Goal: Task Accomplishment & Management: Complete application form

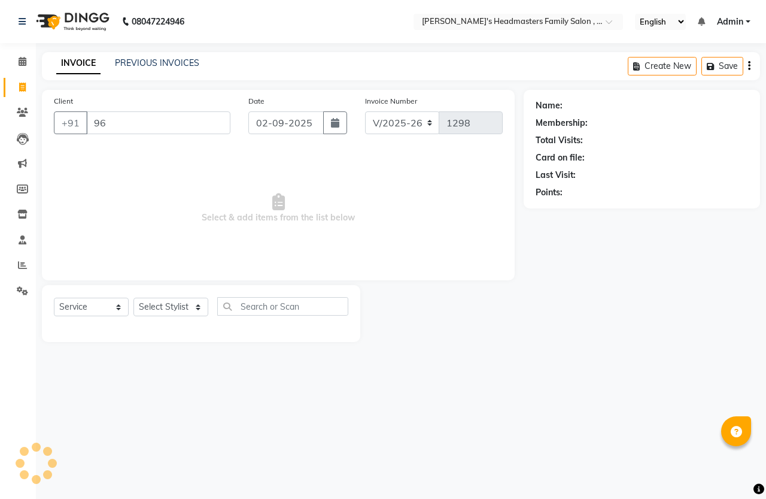
select select "7213"
select select "service"
type input "9677708427"
click at [196, 120] on span "Add Client" at bounding box center [199, 123] width 47 height 12
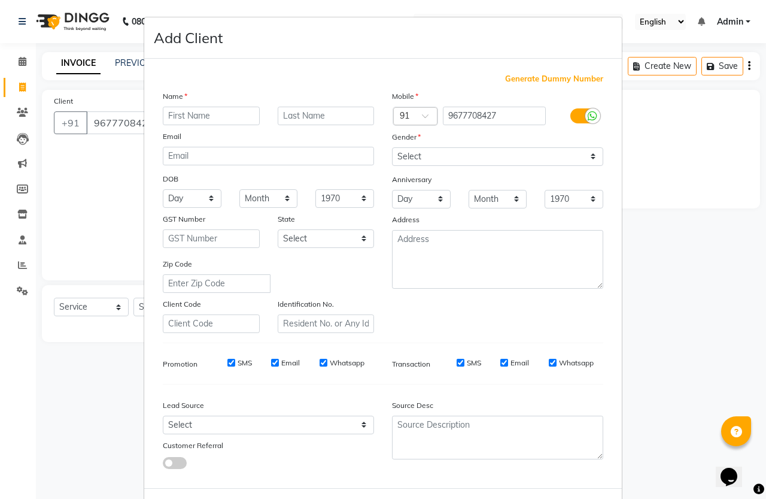
click at [201, 110] on input "text" at bounding box center [211, 116] width 97 height 19
type input "Mano"
click at [441, 151] on select "Select Male Female Other Prefer Not To Say" at bounding box center [497, 156] width 211 height 19
select select "male"
click at [392, 147] on select "Select Male Female Other Prefer Not To Say" at bounding box center [497, 156] width 211 height 19
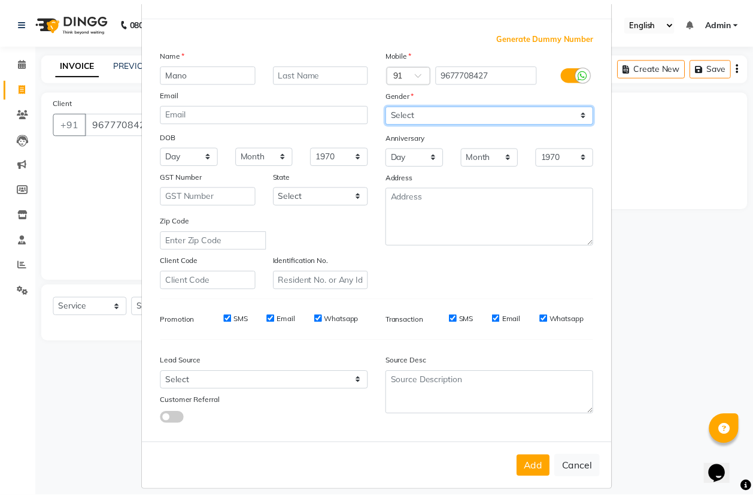
scroll to position [49, 0]
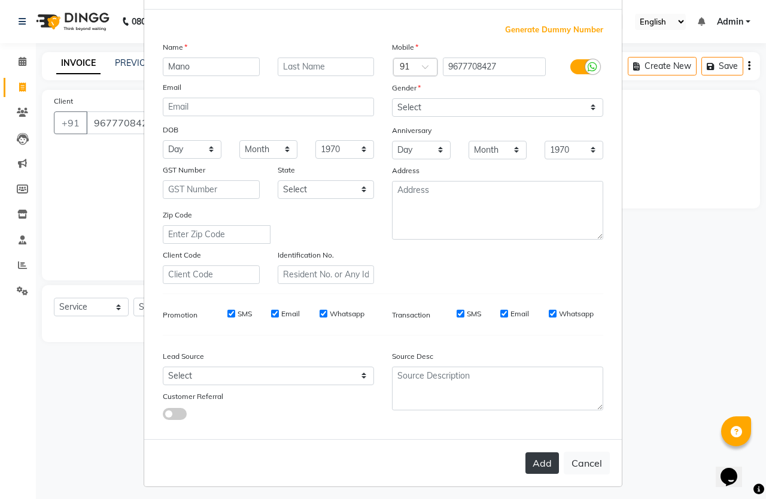
click at [540, 464] on button "Add" at bounding box center [543, 463] width 34 height 22
select select
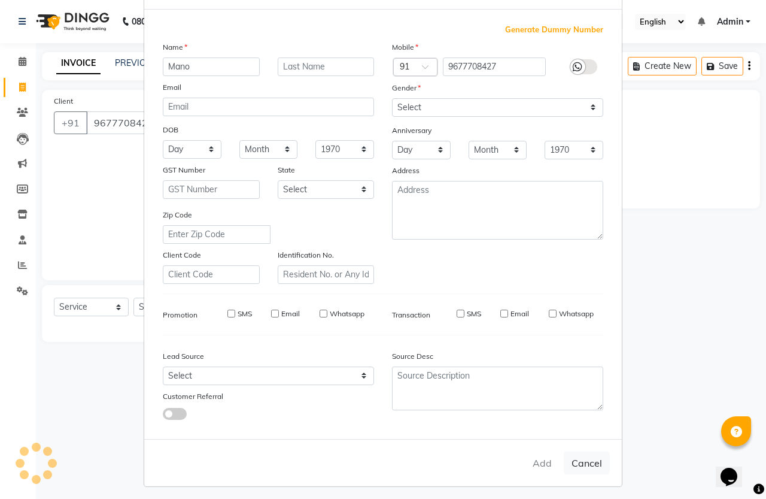
select select
checkbox input "false"
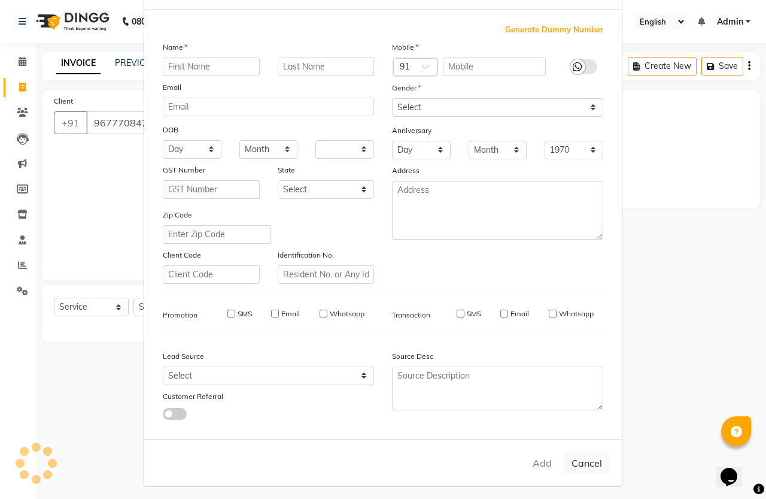
checkbox input "false"
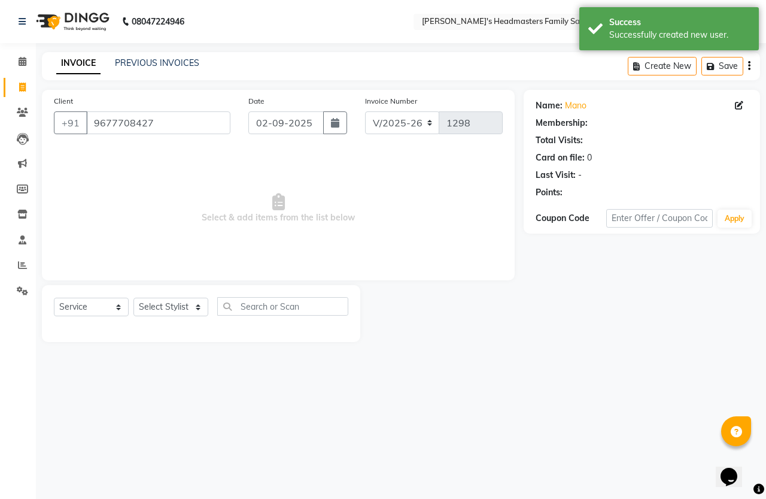
select select "1: Object"
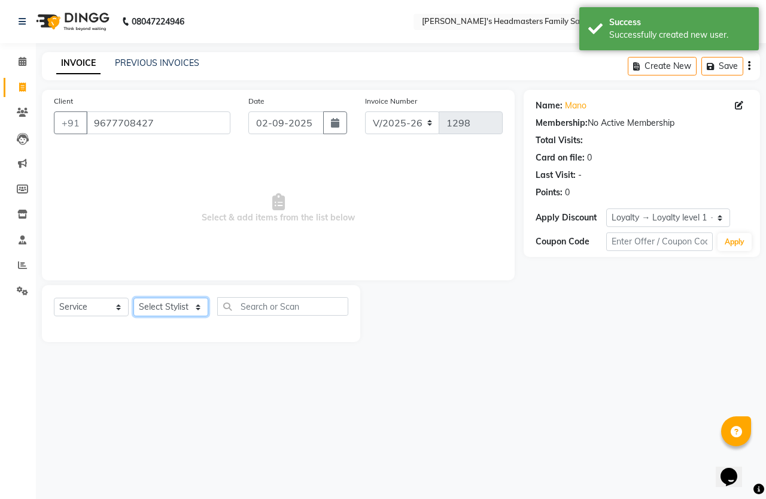
click at [189, 310] on select "Select Stylist Balu Dhaya Gajendran Nithay Sri" at bounding box center [170, 307] width 75 height 19
select select "61185"
click at [133, 298] on select "Select Stylist Balu Dhaya Gajendran Nithay Sri" at bounding box center [170, 307] width 75 height 19
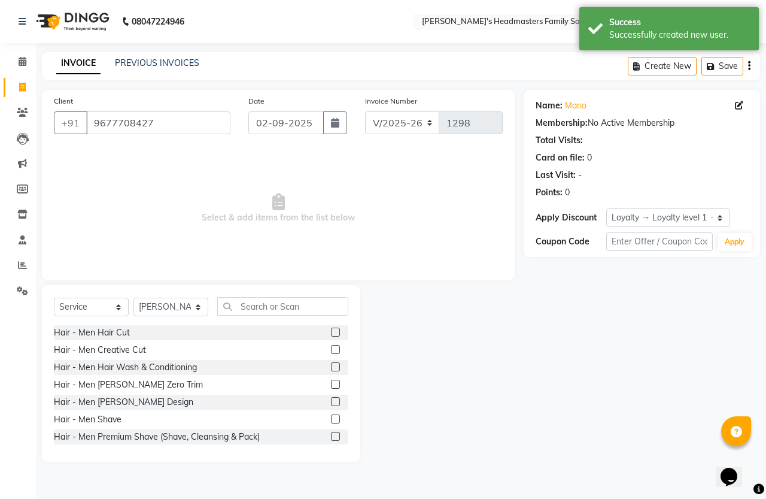
click at [331, 330] on label at bounding box center [335, 331] width 9 height 9
click at [331, 330] on input "checkbox" at bounding box center [335, 333] width 8 height 8
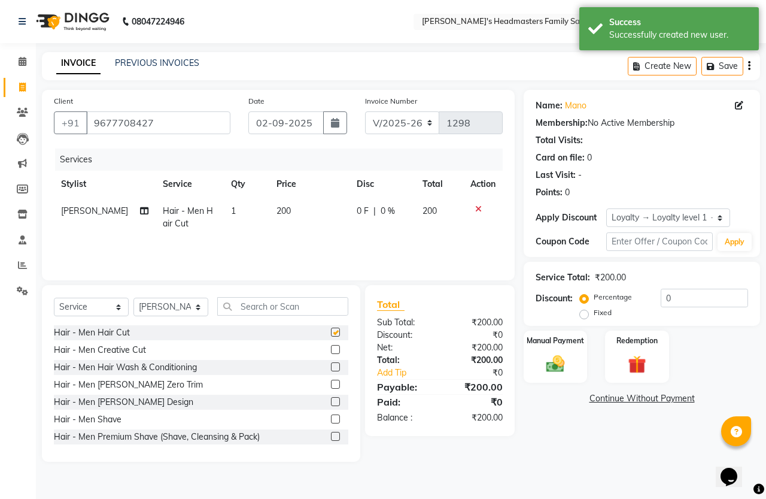
checkbox input "false"
click at [331, 419] on label at bounding box center [335, 418] width 9 height 9
click at [331, 419] on input "checkbox" at bounding box center [335, 419] width 8 height 8
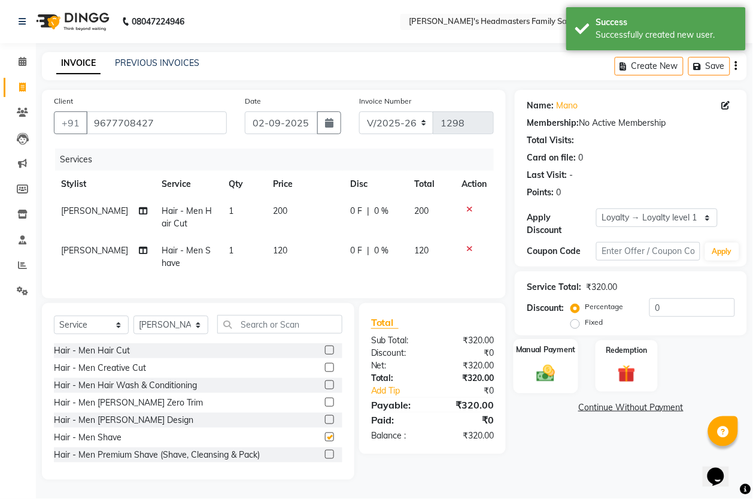
checkbox input "false"
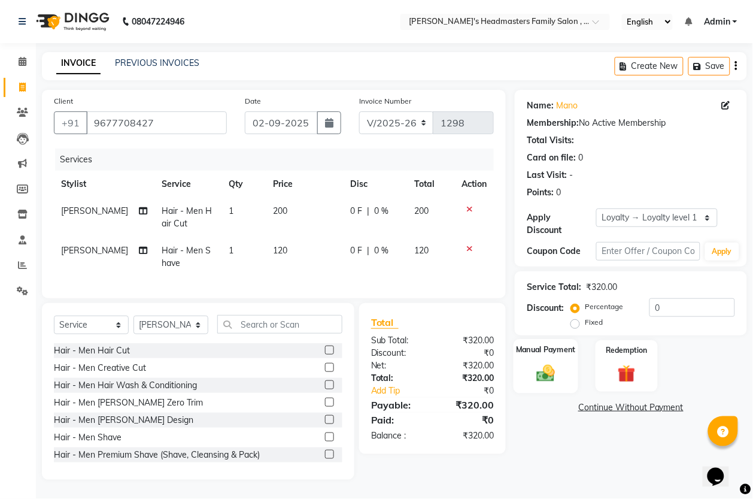
click at [534, 375] on img at bounding box center [546, 373] width 30 height 22
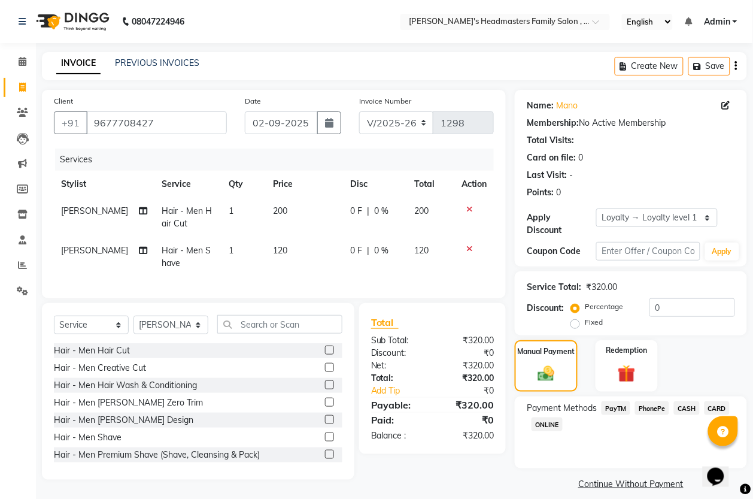
click at [653, 407] on span "PhonePe" at bounding box center [652, 408] width 34 height 14
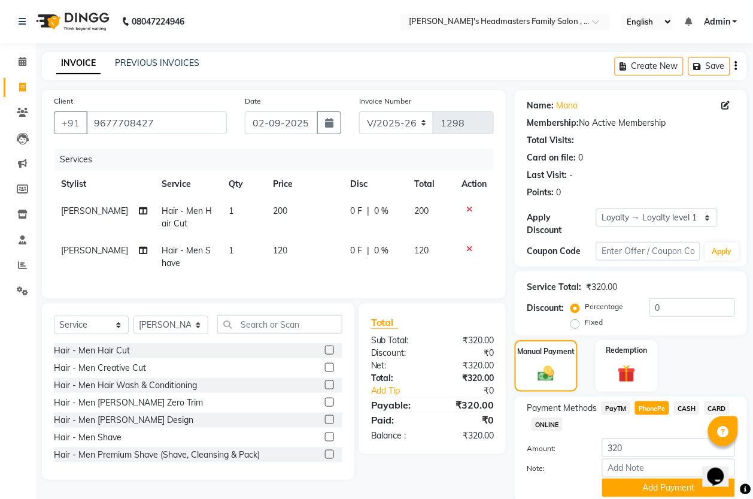
click at [621, 408] on span "PayTM" at bounding box center [616, 408] width 29 height 14
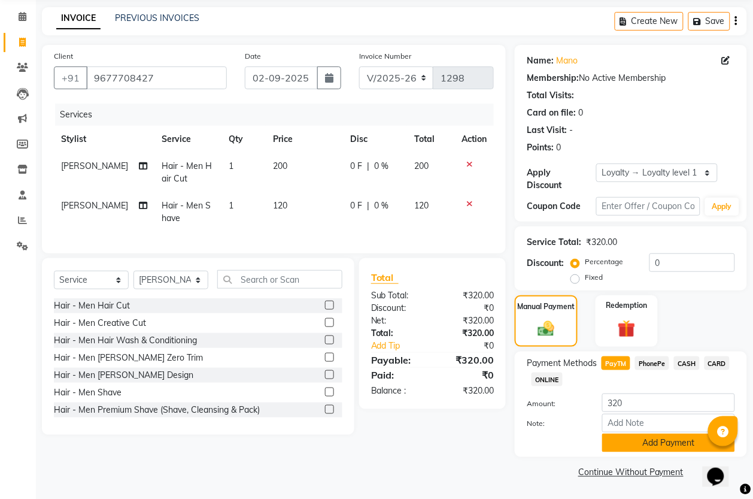
click at [665, 440] on button "Add Payment" at bounding box center [668, 442] width 133 height 19
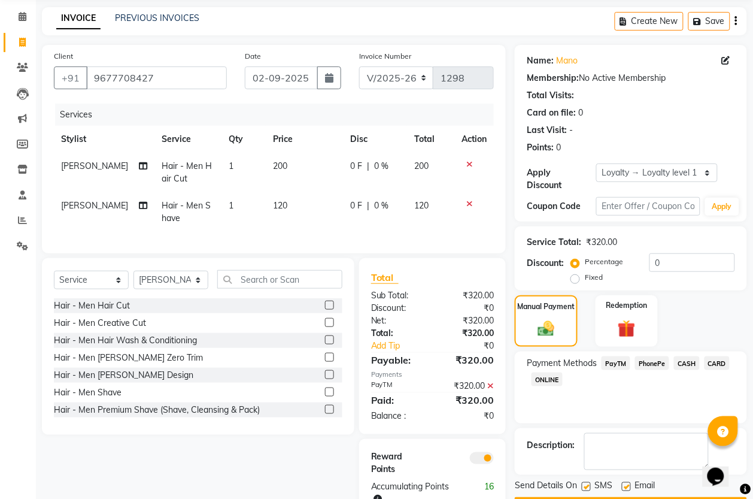
scroll to position [94, 0]
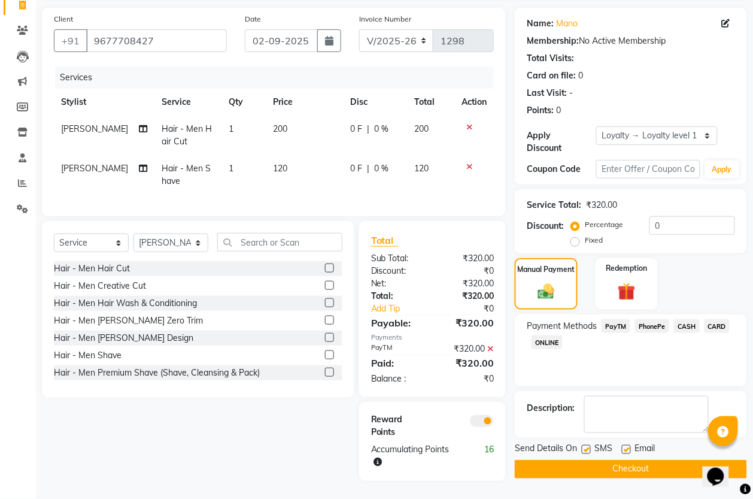
click at [657, 460] on button "Checkout" at bounding box center [631, 469] width 232 height 19
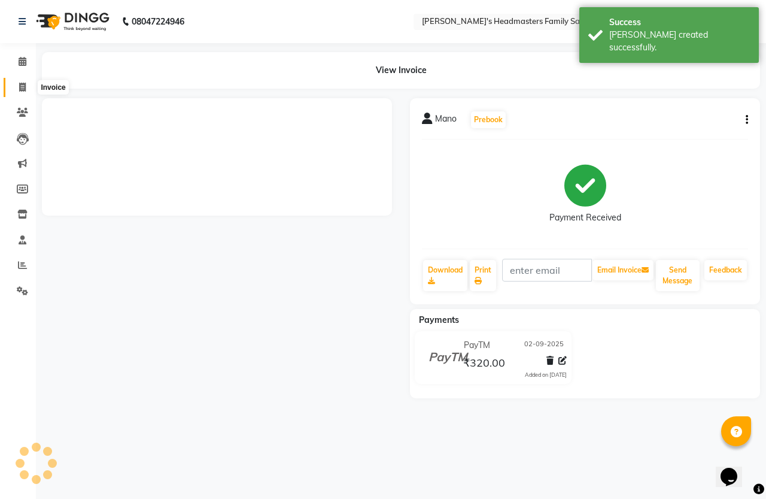
click at [26, 85] on span at bounding box center [22, 88] width 21 height 14
select select "service"
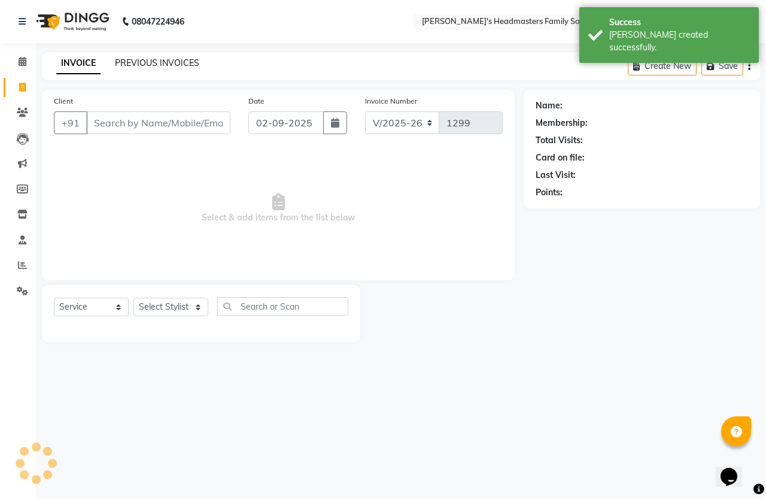
click at [139, 60] on link "PREVIOUS INVOICES" at bounding box center [157, 62] width 84 height 11
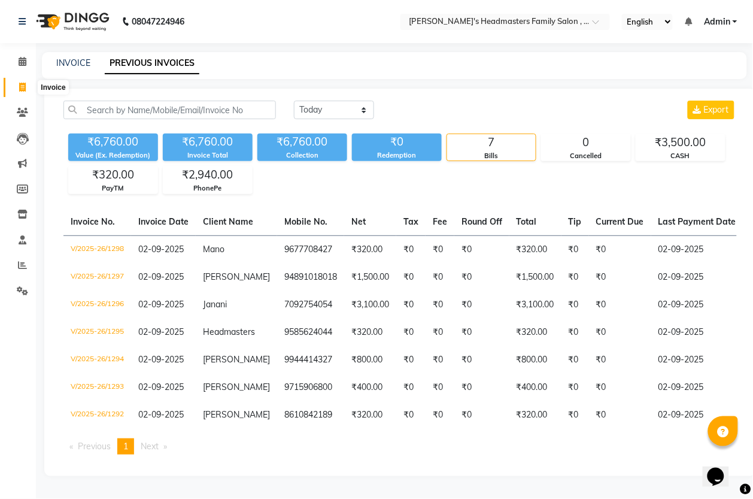
click at [23, 83] on icon at bounding box center [22, 87] width 7 height 9
select select "service"
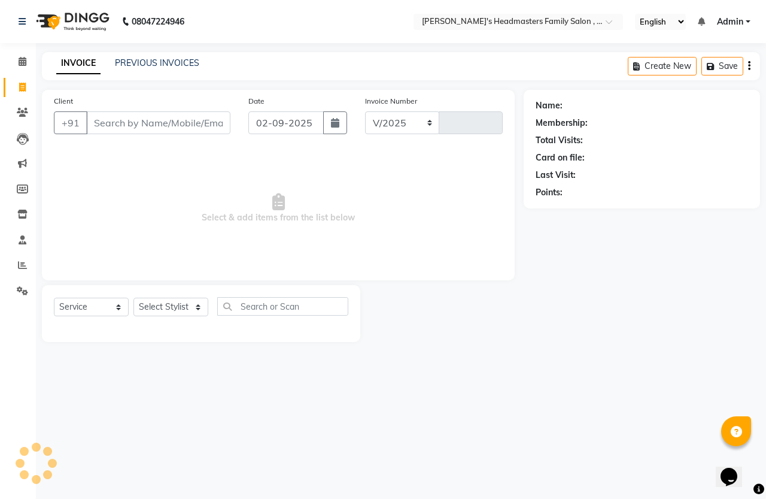
select select "7213"
type input "1299"
click at [144, 306] on select "Select Stylist Balu Dhaya Gajendran Nithay Sri" at bounding box center [170, 307] width 75 height 19
select select "61242"
click at [133, 298] on select "Select Stylist Balu Dhaya Gajendran Nithay Sri" at bounding box center [170, 307] width 75 height 19
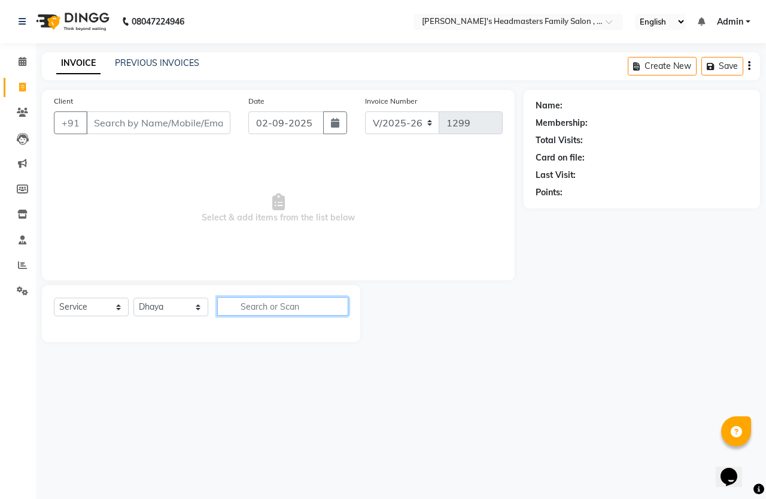
click at [264, 302] on input "text" at bounding box center [282, 306] width 131 height 19
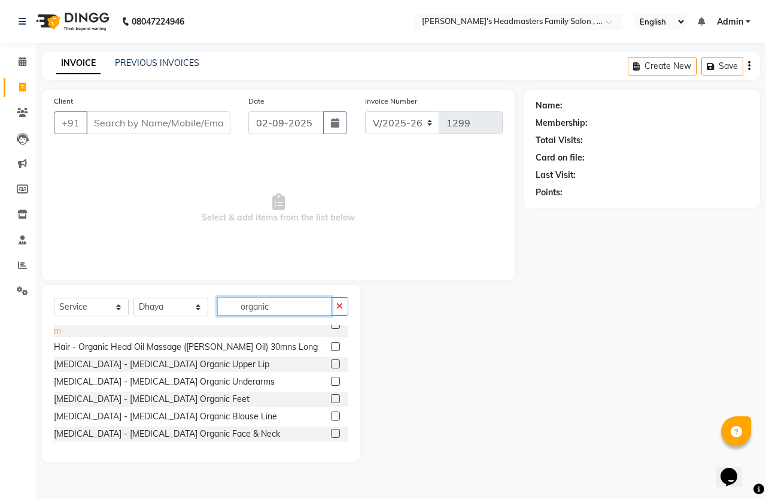
scroll to position [75, 0]
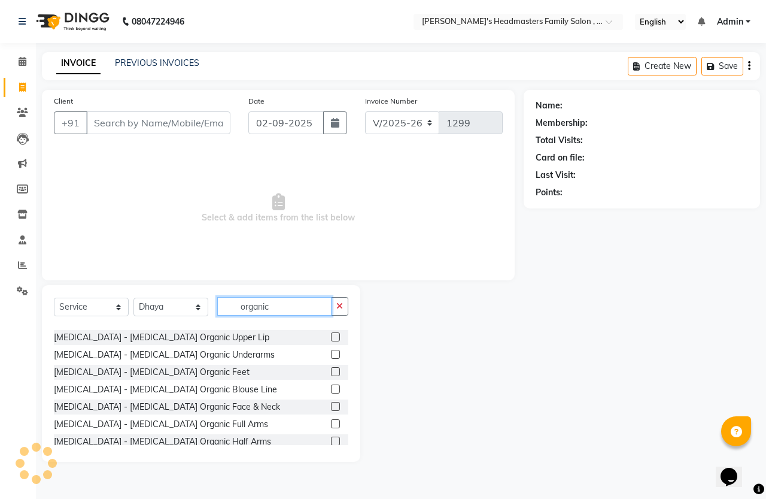
type input "organic"
click at [331, 402] on label at bounding box center [335, 406] width 9 height 9
click at [331, 403] on input "checkbox" at bounding box center [335, 407] width 8 height 8
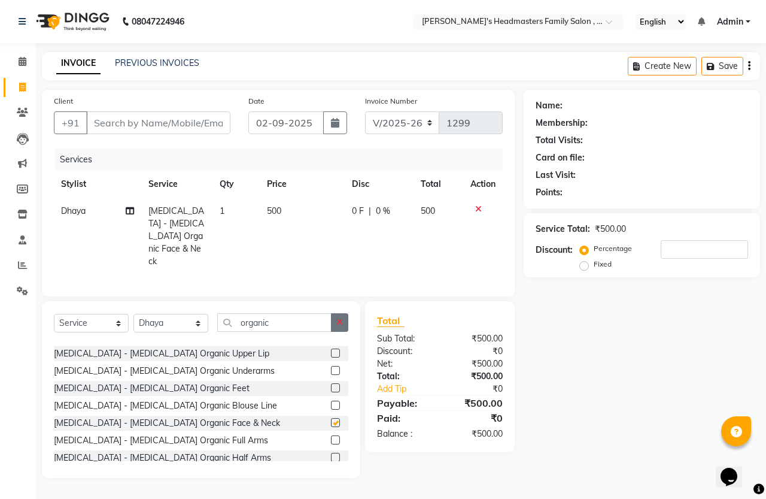
checkbox input "false"
click at [339, 322] on icon "button" at bounding box center [339, 322] width 7 height 8
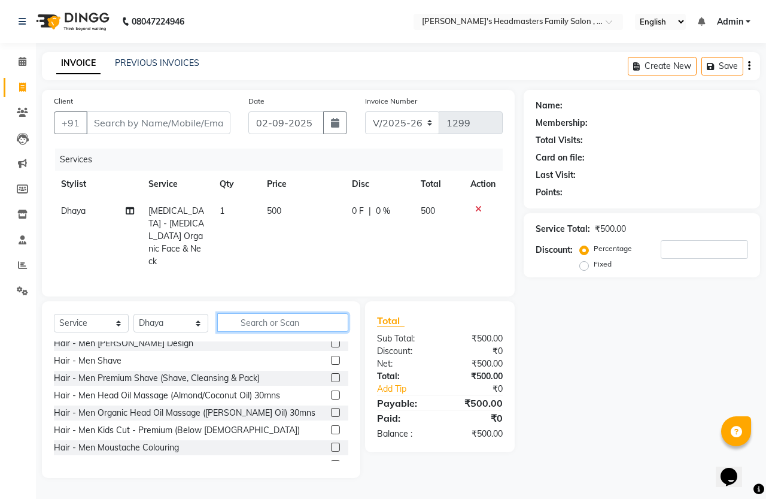
click at [301, 322] on input "text" at bounding box center [282, 322] width 131 height 19
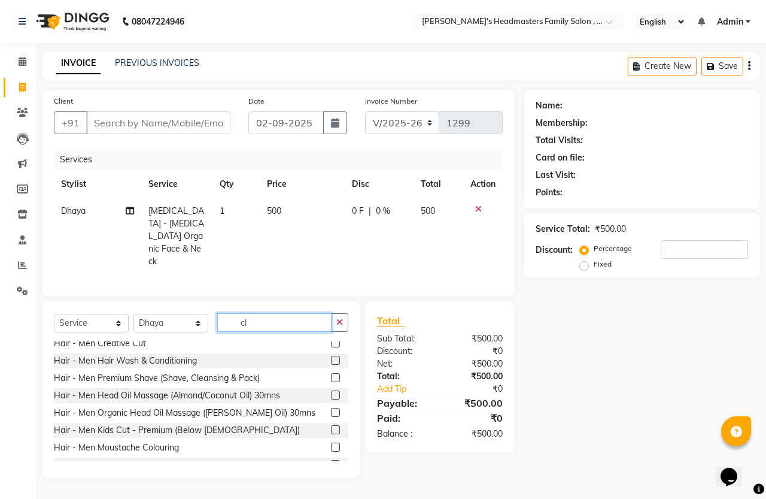
scroll to position [0, 0]
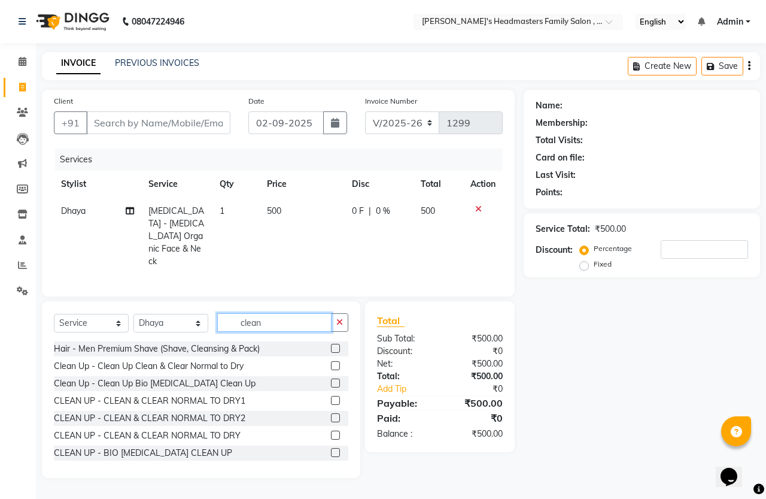
type input "clean"
click at [331, 364] on label at bounding box center [335, 365] width 9 height 9
click at [331, 364] on input "checkbox" at bounding box center [335, 366] width 8 height 8
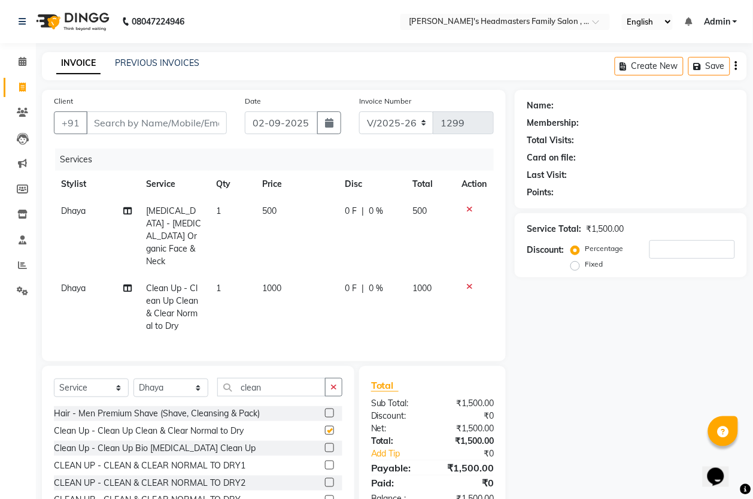
checkbox input "false"
click at [288, 277] on td "1000" at bounding box center [296, 307] width 83 height 65
select select "61242"
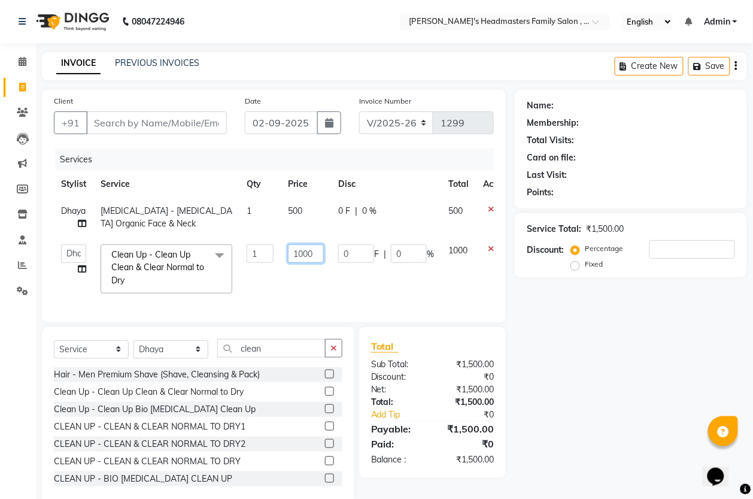
click at [321, 250] on input "1000" at bounding box center [306, 253] width 36 height 19
type input "1"
type input "600"
click at [321, 285] on td "600" at bounding box center [306, 268] width 50 height 63
select select "61242"
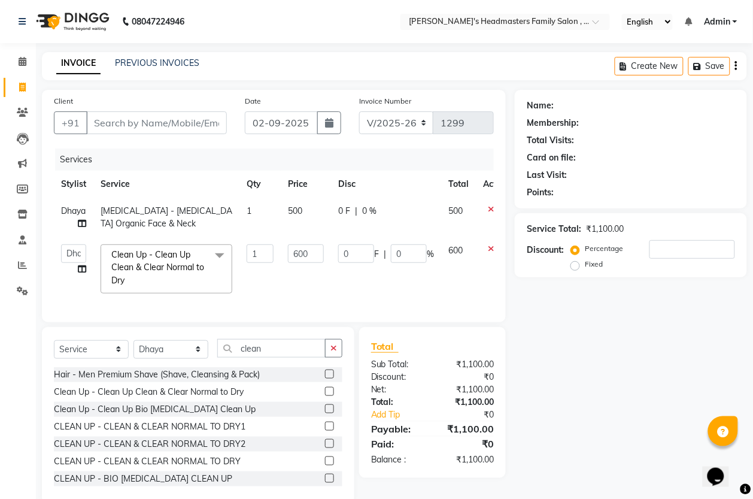
click at [315, 289] on td "600" at bounding box center [306, 268] width 50 height 63
click at [331, 353] on button "button" at bounding box center [333, 348] width 17 height 19
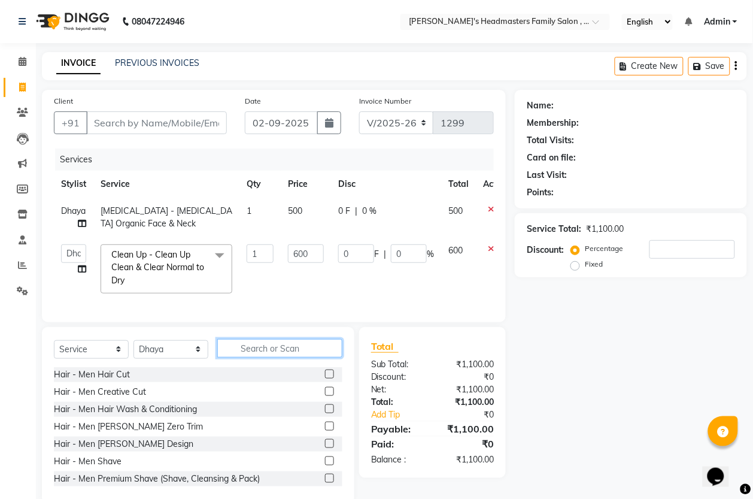
click at [287, 357] on input "text" at bounding box center [279, 348] width 125 height 19
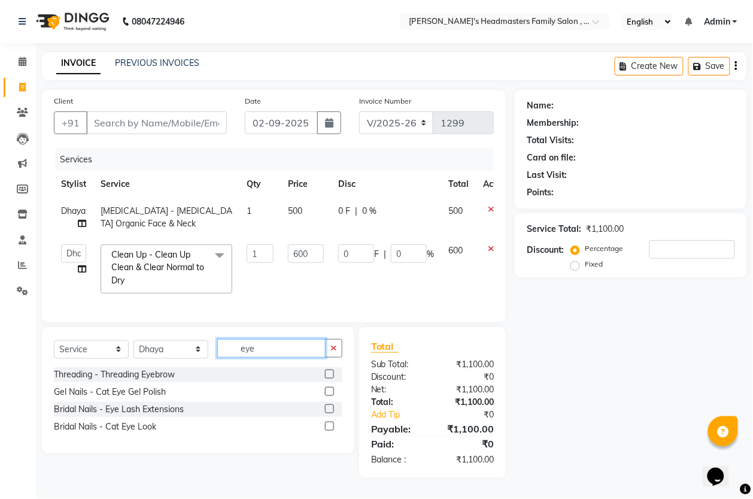
type input "eye"
click at [327, 378] on label at bounding box center [329, 373] width 9 height 9
click at [327, 378] on input "checkbox" at bounding box center [329, 375] width 8 height 8
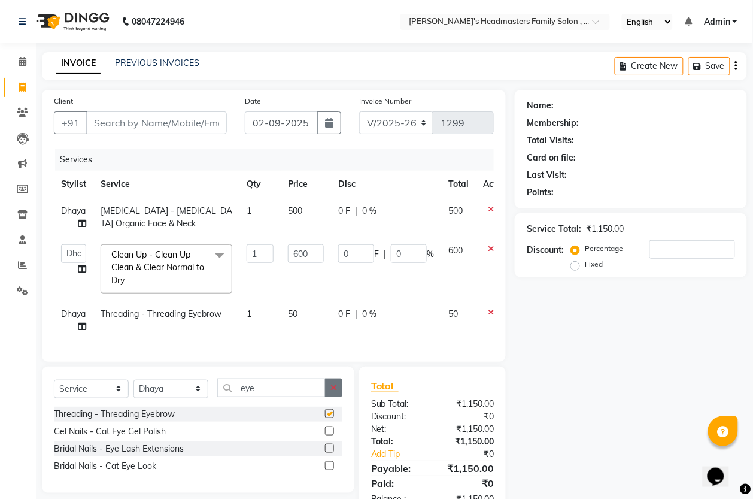
checkbox input "false"
click at [330, 395] on button "button" at bounding box center [333, 387] width 17 height 19
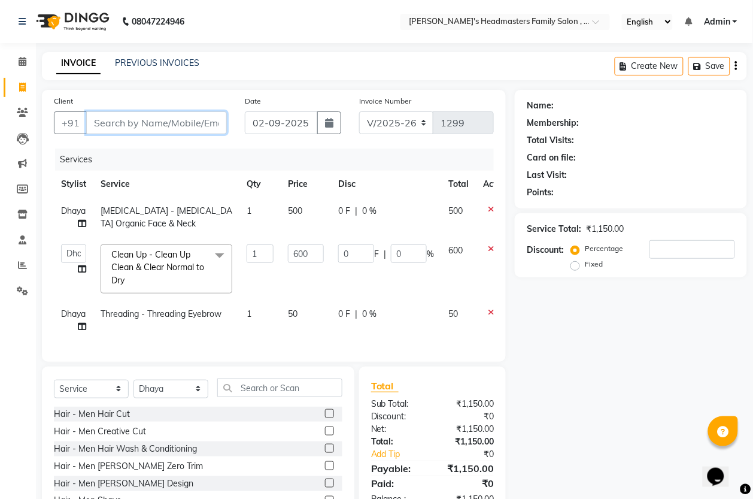
click at [174, 125] on input "Client" at bounding box center [156, 122] width 141 height 23
type input "86"
type input "0"
type input "8610232546"
click at [174, 124] on span "Add Client" at bounding box center [195, 123] width 47 height 12
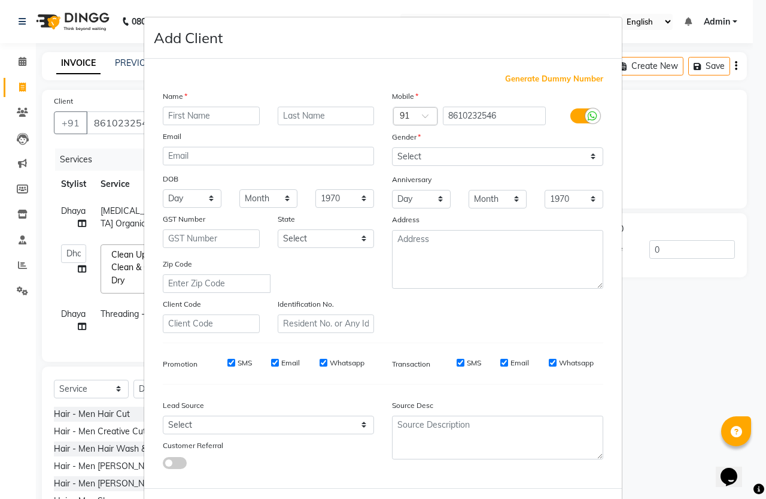
click at [229, 115] on input "text" at bounding box center [211, 116] width 97 height 19
type input "E"
type input "Rani"
click at [472, 156] on select "Select Male Female Other Prefer Not To Say" at bounding box center [497, 156] width 211 height 19
select select "female"
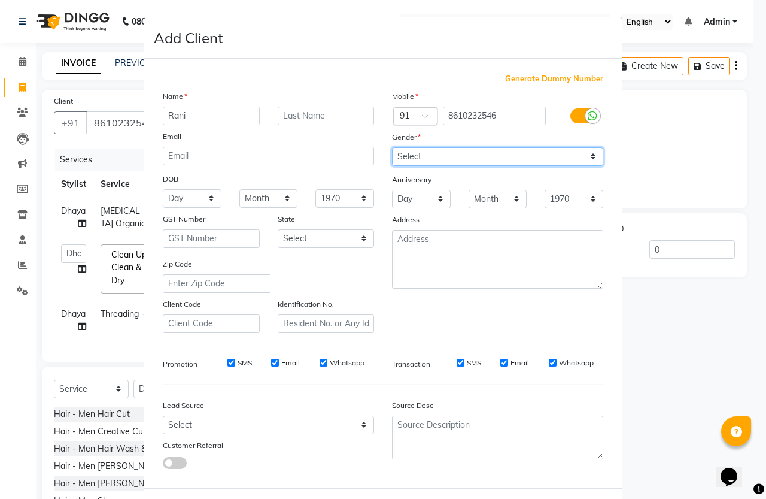
click at [392, 147] on select "Select Male Female Other Prefer Not To Say" at bounding box center [497, 156] width 211 height 19
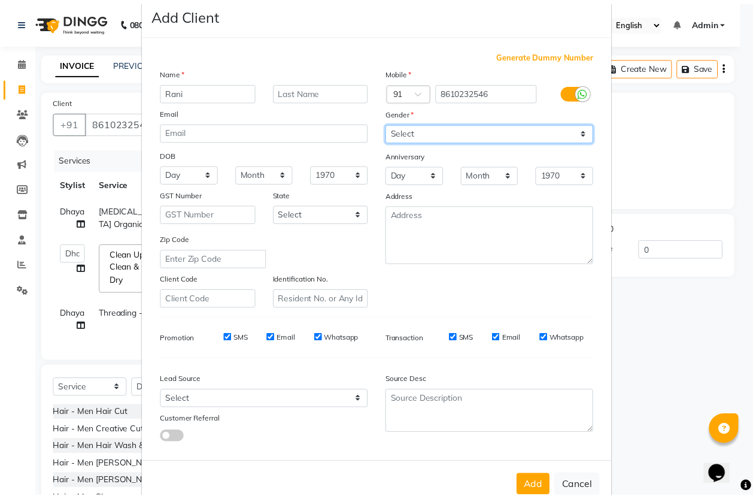
scroll to position [49, 0]
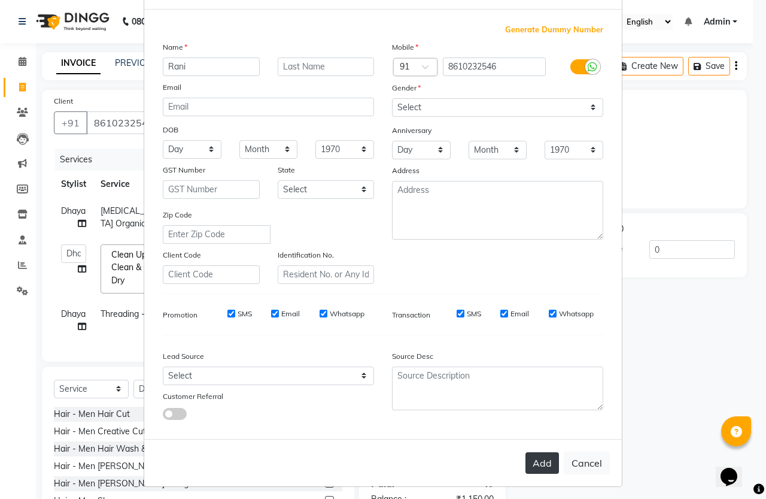
click at [542, 452] on button "Add" at bounding box center [543, 463] width 34 height 22
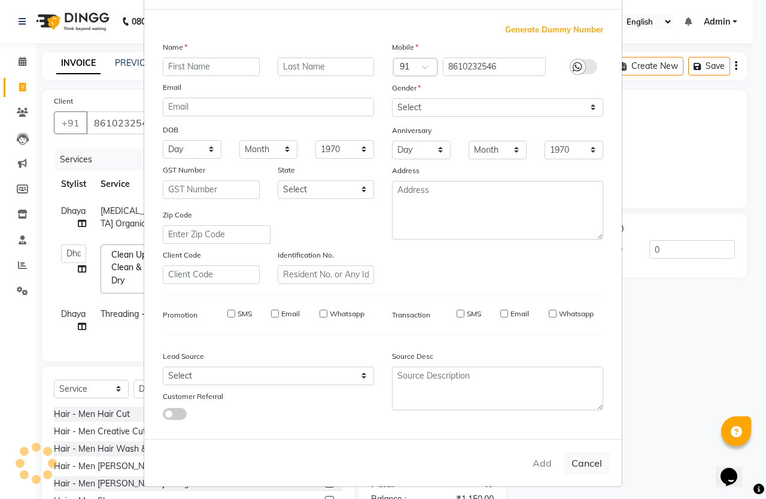
select select
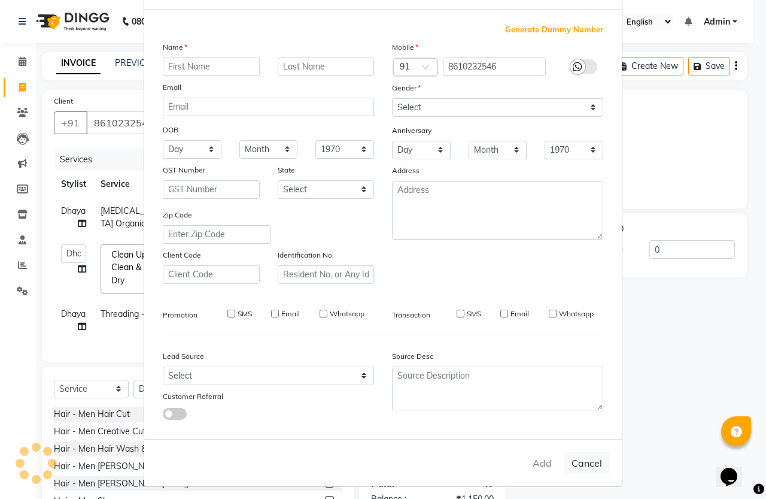
select select
checkbox input "false"
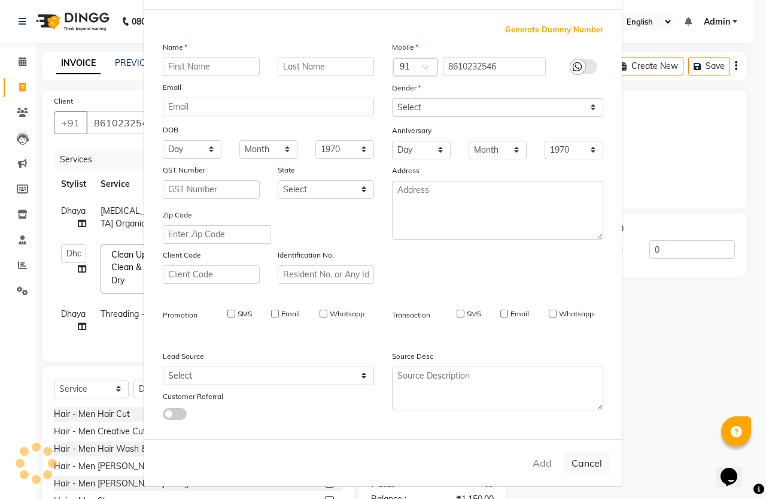
checkbox input "false"
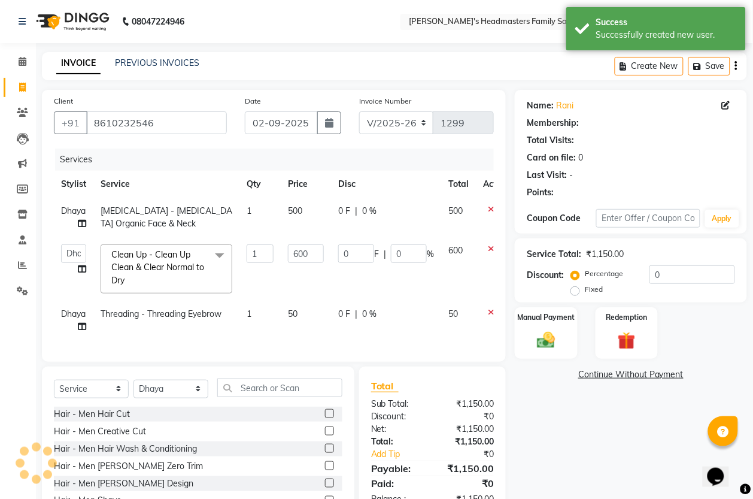
select select "1: Object"
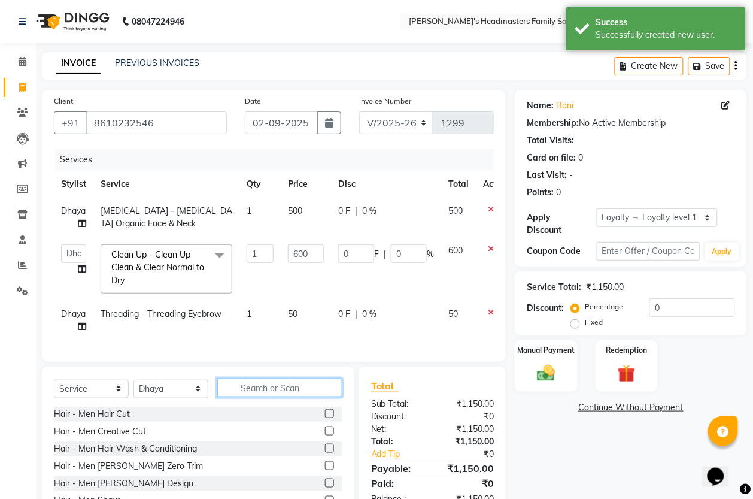
click at [277, 397] on input "text" at bounding box center [279, 387] width 125 height 19
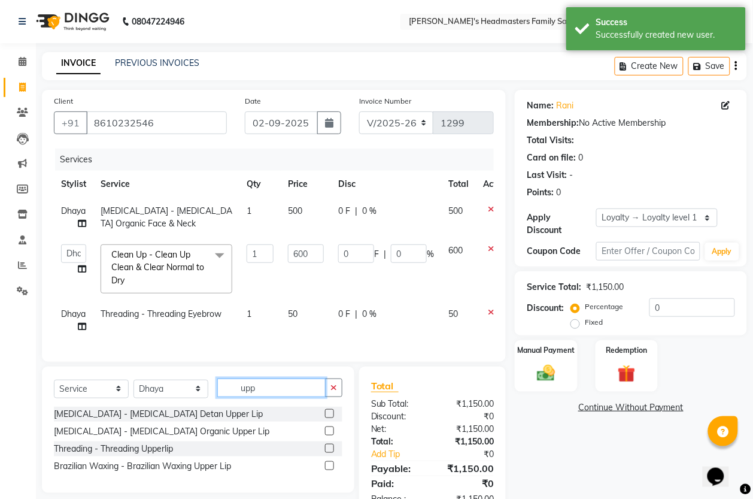
type input "upp"
click at [330, 453] on label at bounding box center [329, 448] width 9 height 9
click at [330, 453] on input "checkbox" at bounding box center [329, 449] width 8 height 8
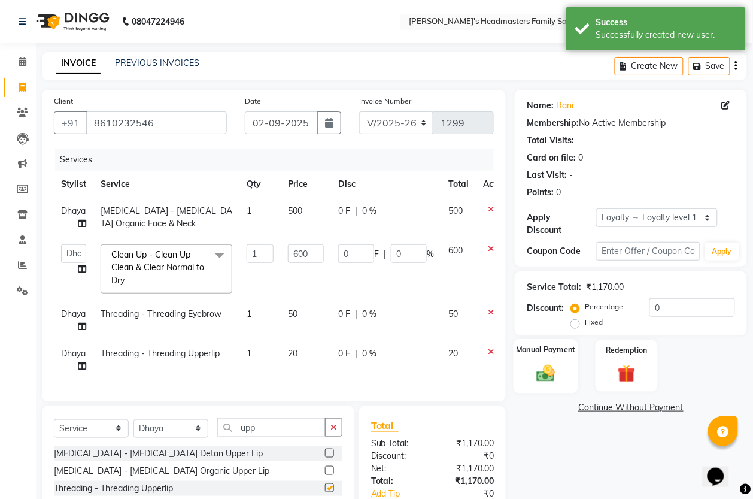
checkbox input "false"
click at [566, 384] on div "Manual Payment" at bounding box center [546, 366] width 65 height 54
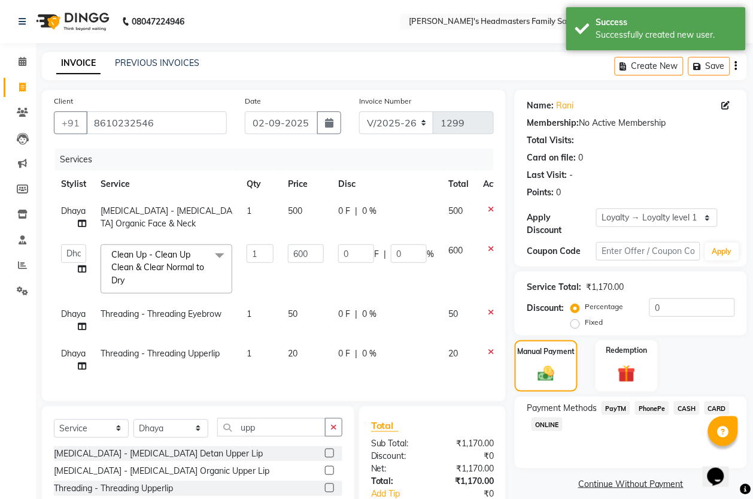
click at [696, 412] on span "CASH" at bounding box center [687, 408] width 26 height 14
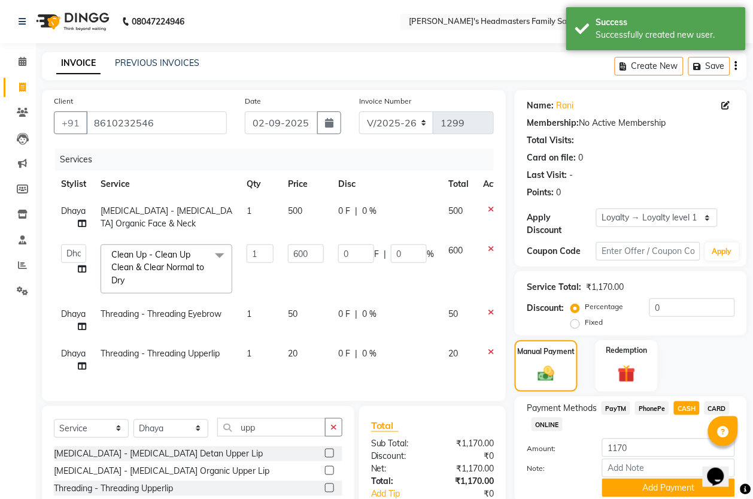
scroll to position [88, 0]
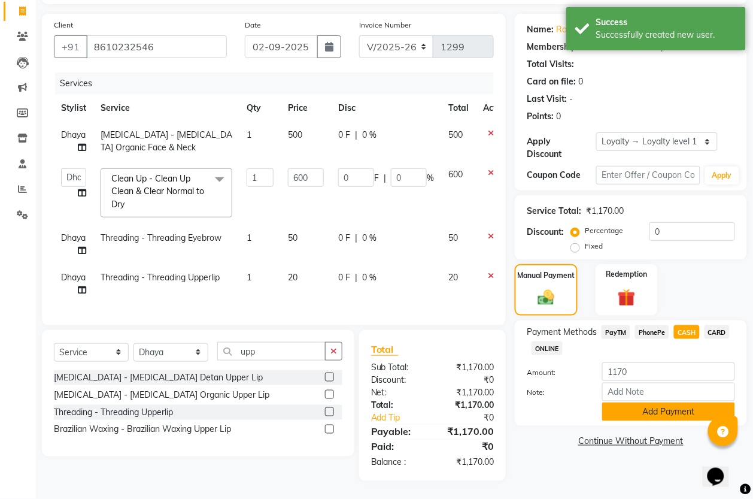
click at [674, 402] on button "Add Payment" at bounding box center [668, 411] width 133 height 19
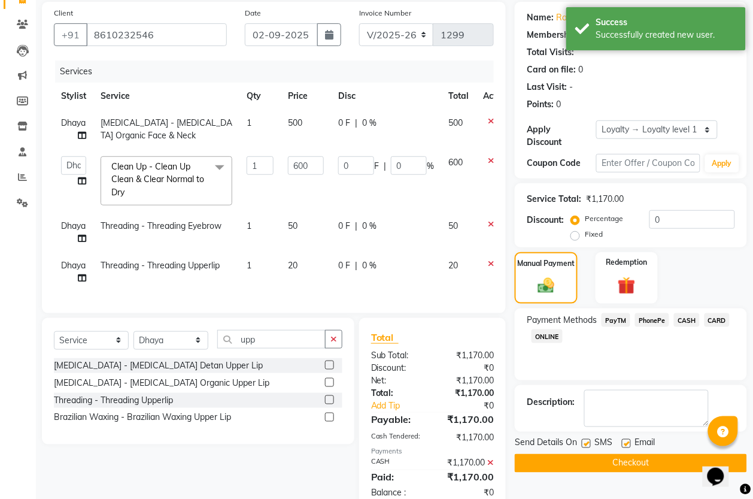
scroll to position [227, 0]
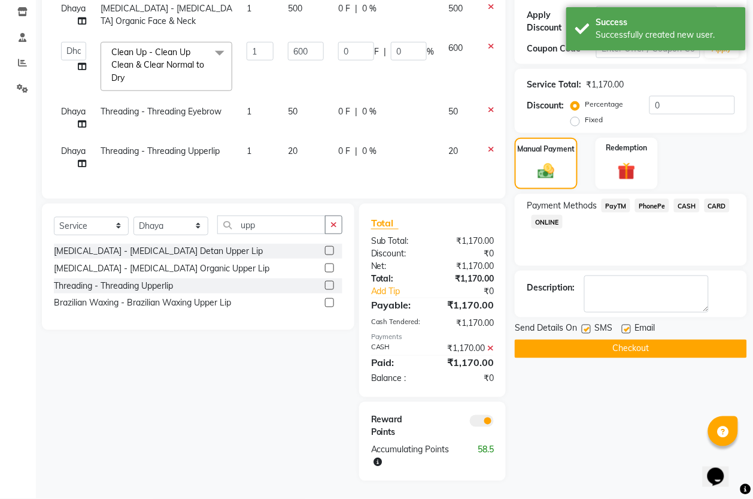
click at [627, 339] on button "Checkout" at bounding box center [631, 348] width 232 height 19
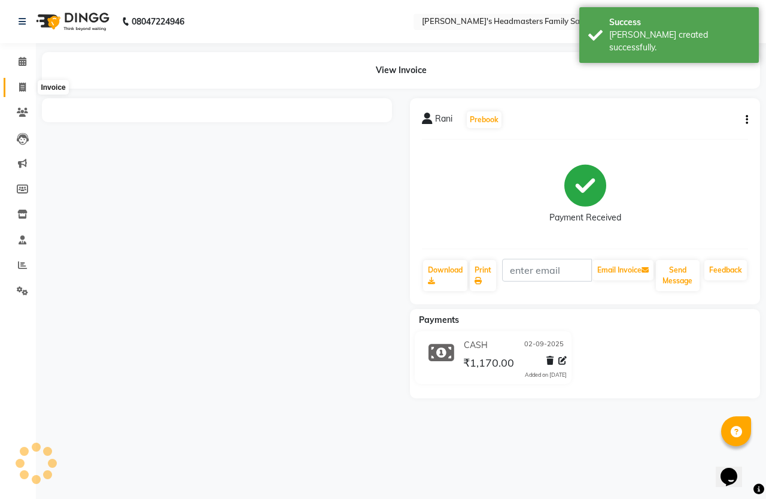
click at [25, 83] on icon at bounding box center [22, 87] width 7 height 9
select select "service"
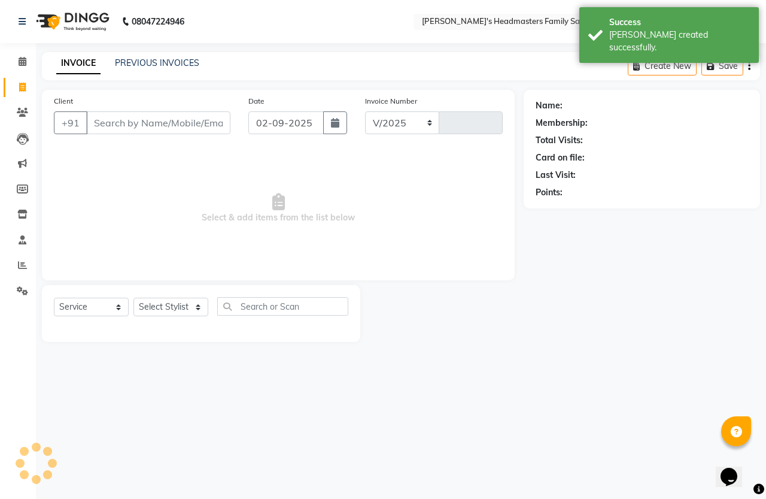
select select "7213"
type input "1300"
click at [171, 309] on select "Select Stylist Balu Dhaya Gajendran Nithay Sri" at bounding box center [170, 307] width 75 height 19
select select "61242"
click at [133, 298] on select "Select Stylist Balu Dhaya Gajendran Nithay Sri" at bounding box center [170, 307] width 75 height 19
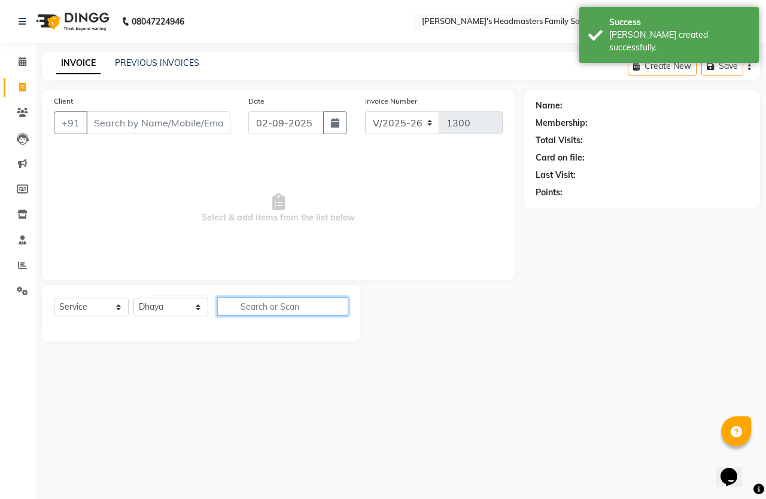
click at [262, 307] on input "text" at bounding box center [282, 306] width 131 height 19
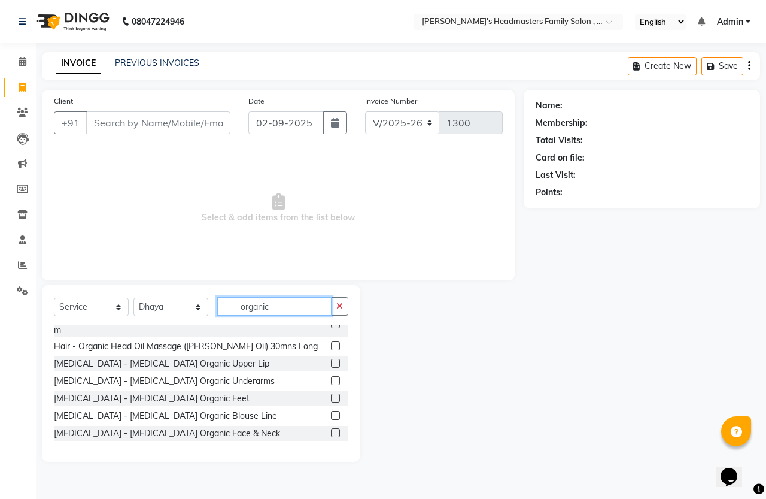
scroll to position [75, 0]
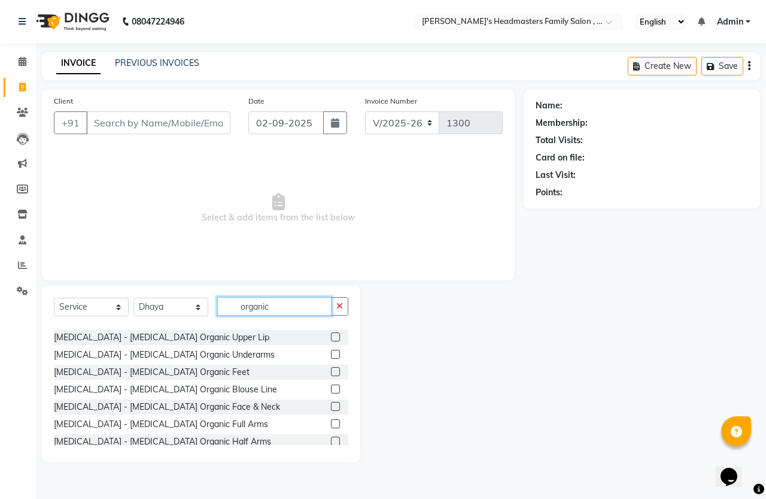
type input "organic"
click at [331, 402] on label at bounding box center [335, 406] width 9 height 9
click at [331, 403] on input "checkbox" at bounding box center [335, 407] width 8 height 8
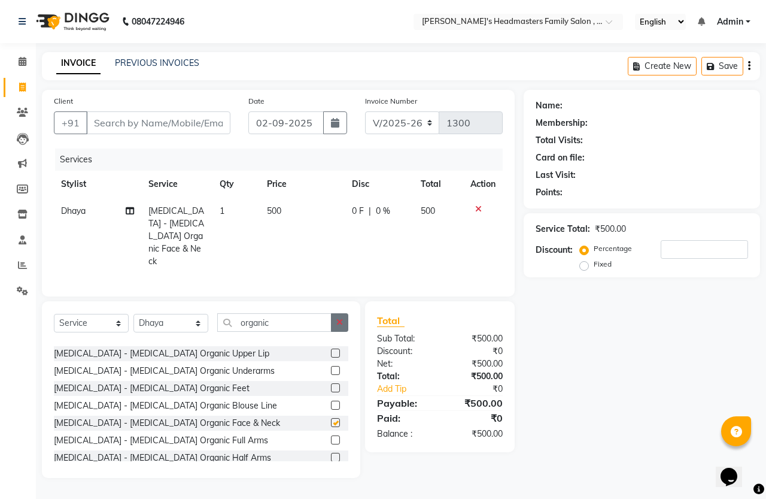
checkbox input "false"
drag, startPoint x: 339, startPoint y: 324, endPoint x: 320, endPoint y: 327, distance: 18.7
click at [339, 324] on icon "button" at bounding box center [339, 322] width 7 height 8
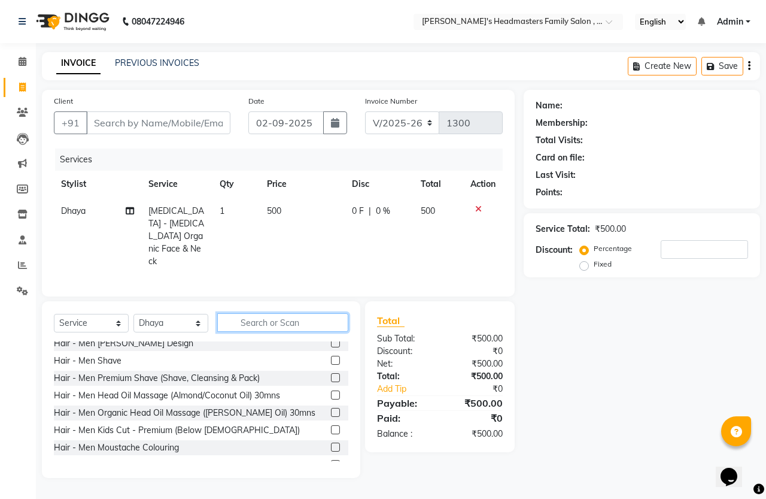
click at [301, 327] on input "text" at bounding box center [282, 322] width 131 height 19
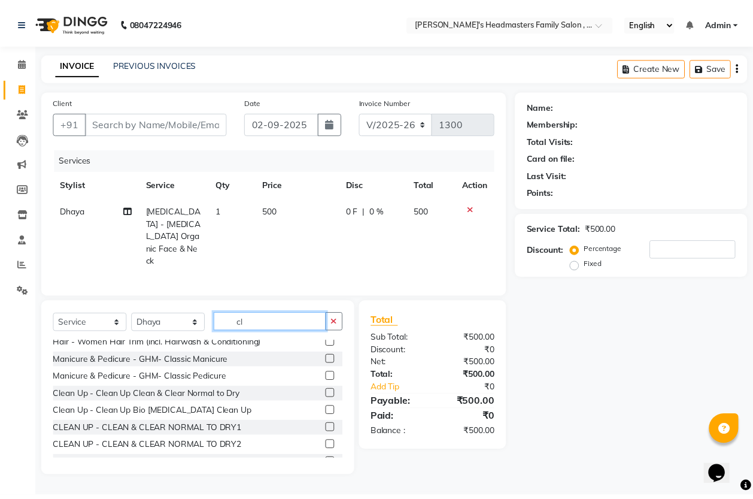
scroll to position [0, 0]
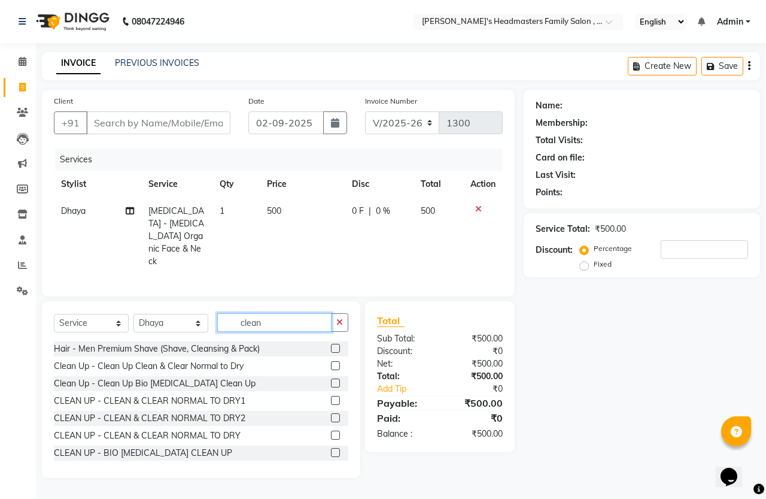
type input "clean"
drag, startPoint x: 322, startPoint y: 365, endPoint x: 312, endPoint y: 349, distance: 19.1
click at [331, 364] on label at bounding box center [335, 365] width 9 height 9
click at [331, 364] on input "checkbox" at bounding box center [335, 366] width 8 height 8
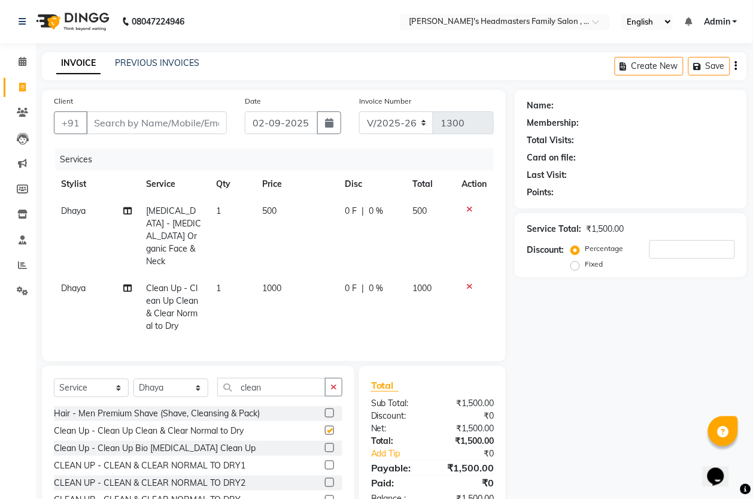
checkbox input "false"
click at [291, 287] on td "1000" at bounding box center [296, 307] width 83 height 65
select select "61242"
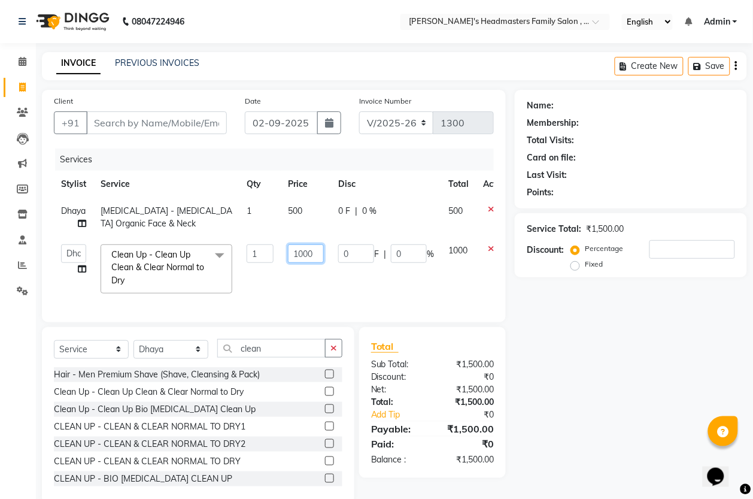
click at [306, 250] on input "1000" at bounding box center [306, 253] width 36 height 19
type input "600"
click at [325, 295] on td "600" at bounding box center [306, 268] width 50 height 63
select select "61242"
click at [333, 352] on icon "button" at bounding box center [333, 348] width 7 height 8
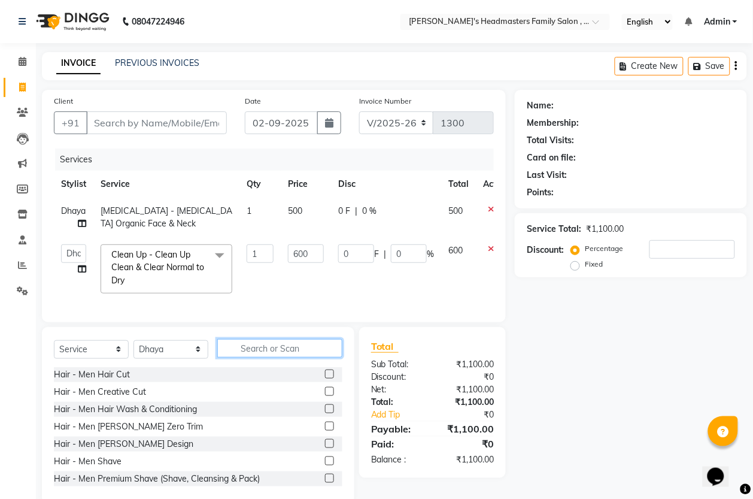
click at [301, 357] on input "text" at bounding box center [279, 348] width 125 height 19
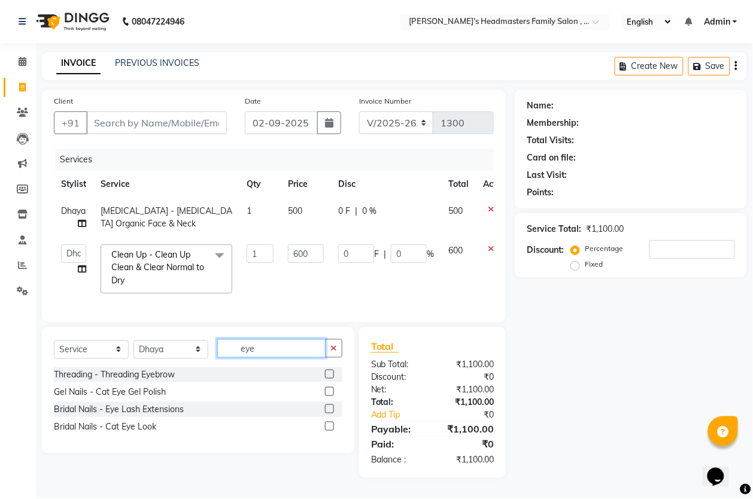
type input "eye"
click at [328, 378] on label at bounding box center [329, 373] width 9 height 9
click at [328, 378] on input "checkbox" at bounding box center [329, 375] width 8 height 8
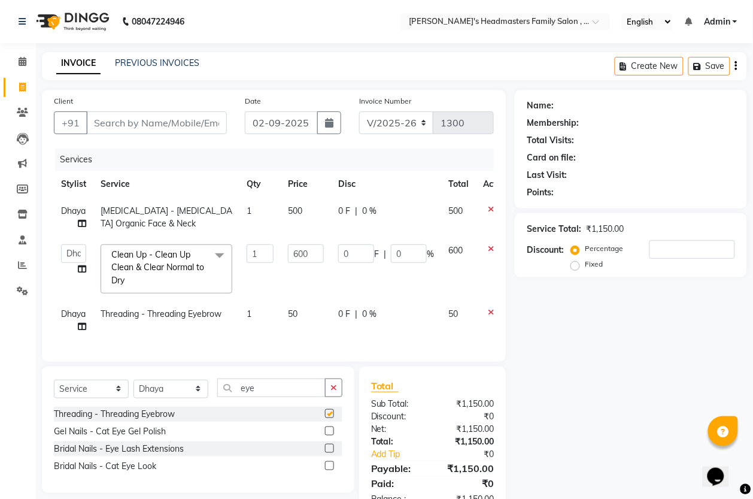
checkbox input "false"
click at [114, 132] on input "Client" at bounding box center [156, 122] width 141 height 23
type input "90"
type input "0"
type input "9003711123"
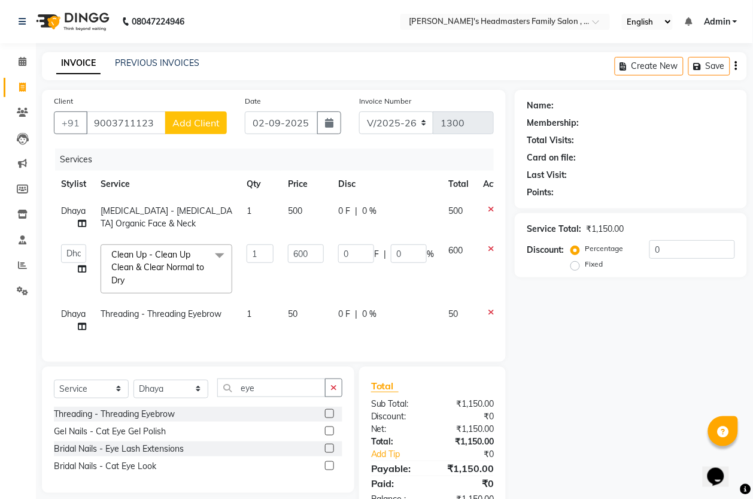
click at [195, 120] on span "Add Client" at bounding box center [195, 123] width 47 height 12
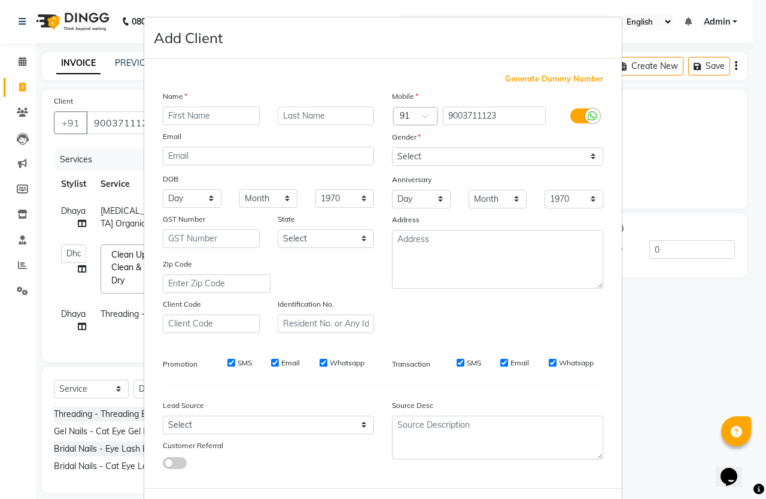
click at [189, 114] on input "text" at bounding box center [211, 116] width 97 height 19
type input "Sharadha"
click at [414, 157] on select "Select Male Female Other Prefer Not To Say" at bounding box center [497, 156] width 211 height 19
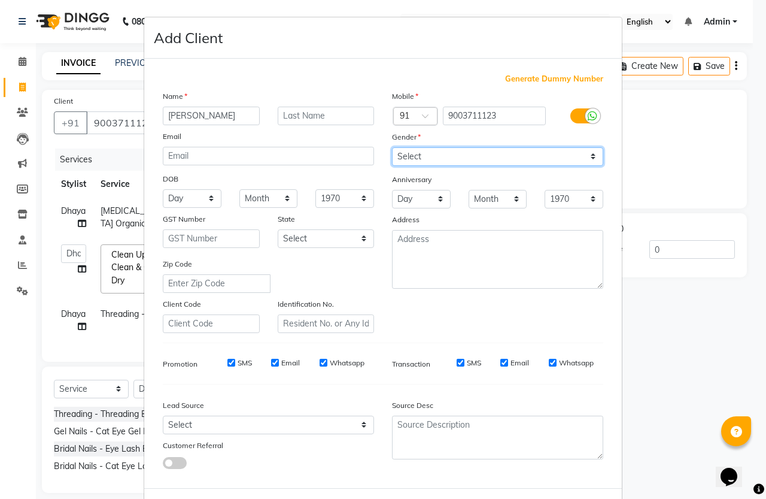
select select "female"
click at [392, 147] on select "Select Male Female Other Prefer Not To Say" at bounding box center [497, 156] width 211 height 19
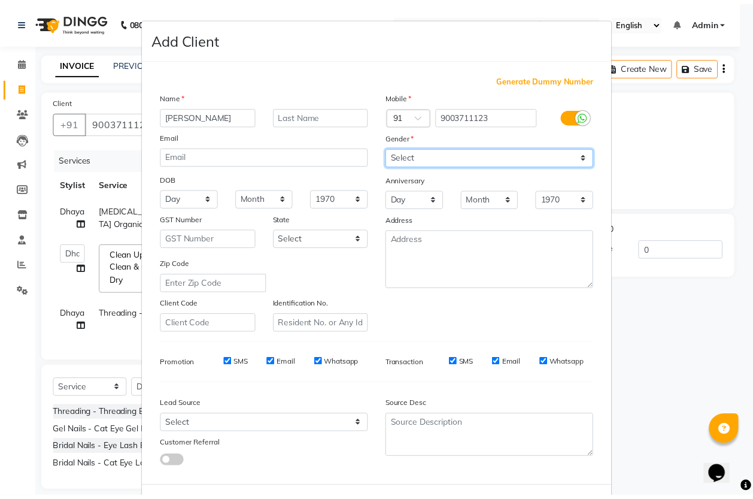
scroll to position [49, 0]
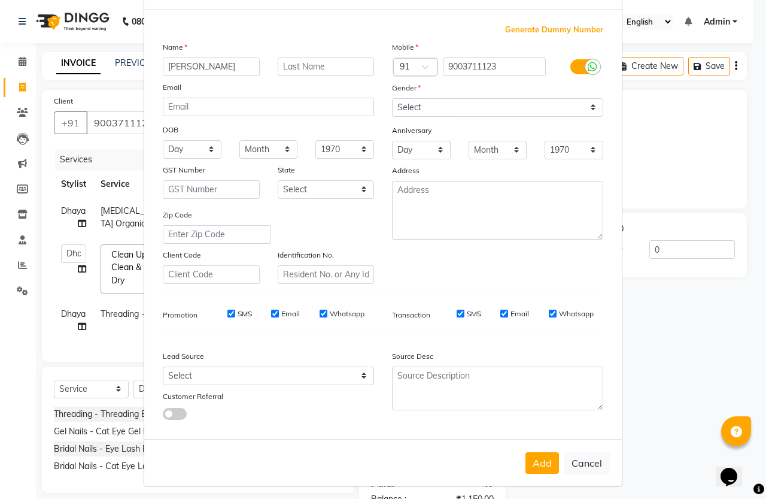
click at [532, 455] on button "Add" at bounding box center [543, 463] width 34 height 22
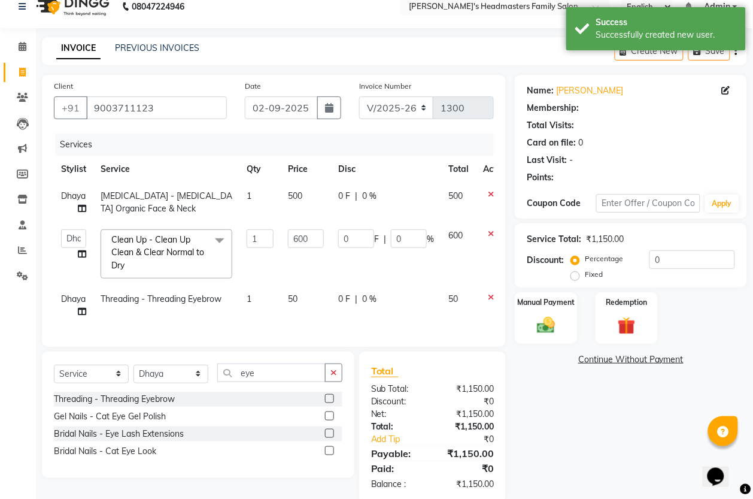
select select "1: Object"
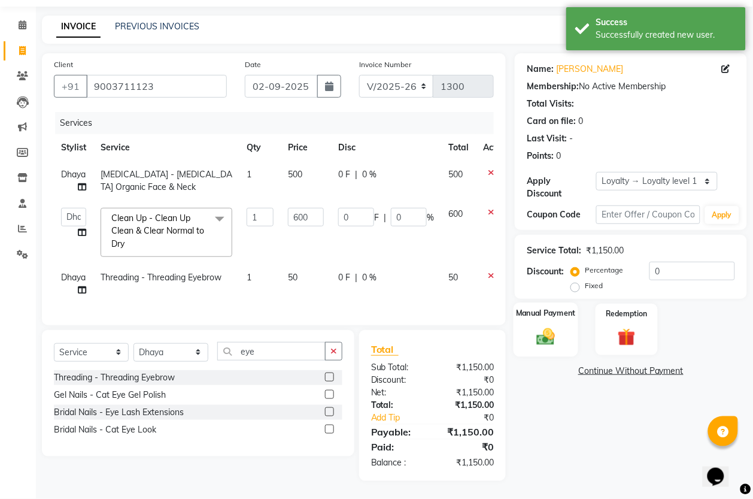
click at [537, 328] on img at bounding box center [546, 337] width 30 height 22
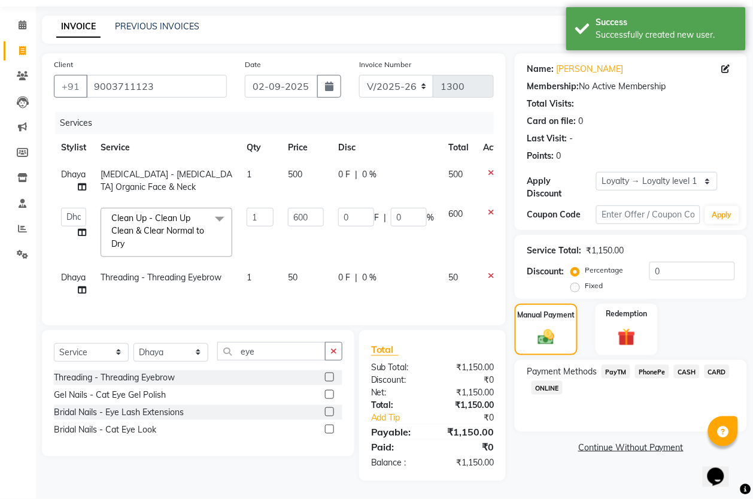
click at [651, 365] on span "PhonePe" at bounding box center [652, 372] width 34 height 14
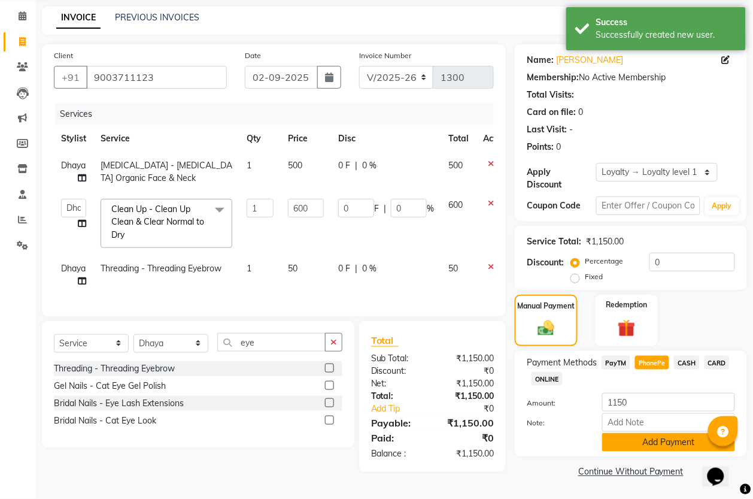
click at [672, 438] on button "Add Payment" at bounding box center [668, 442] width 133 height 19
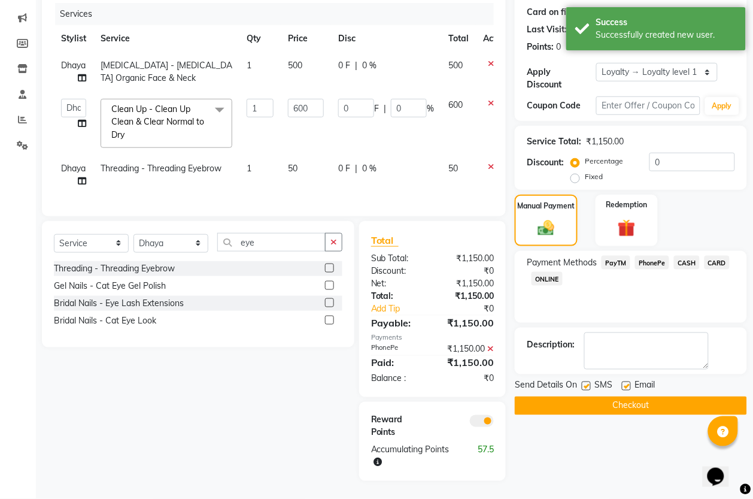
scroll to position [171, 0]
click at [626, 396] on button "Checkout" at bounding box center [631, 405] width 232 height 19
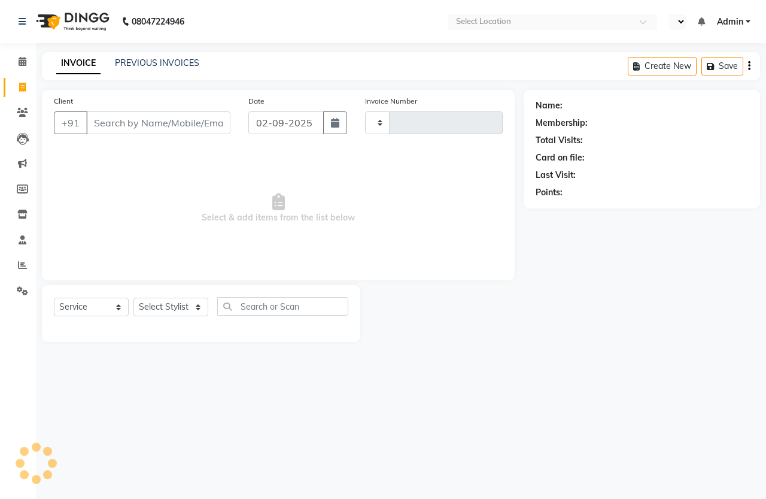
select select "service"
type input "1300"
select select "en"
select select "7213"
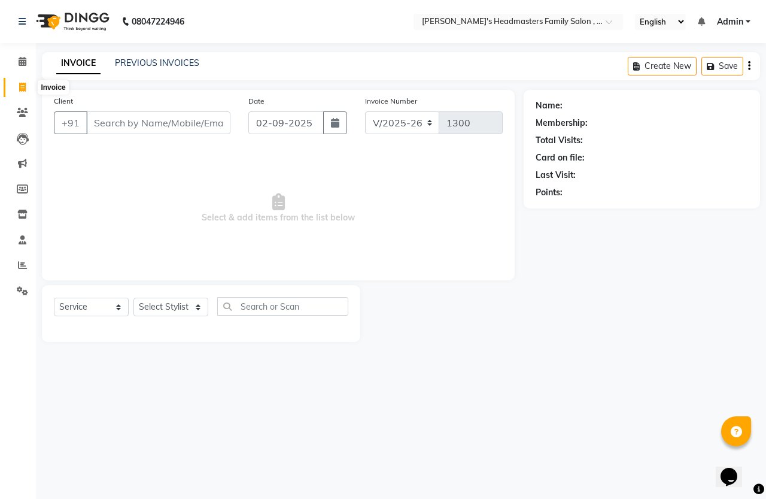
click at [23, 87] on icon at bounding box center [22, 87] width 7 height 9
select select "service"
select select "7213"
type input "1300"
click at [141, 66] on link "PREVIOUS INVOICES" at bounding box center [157, 62] width 84 height 11
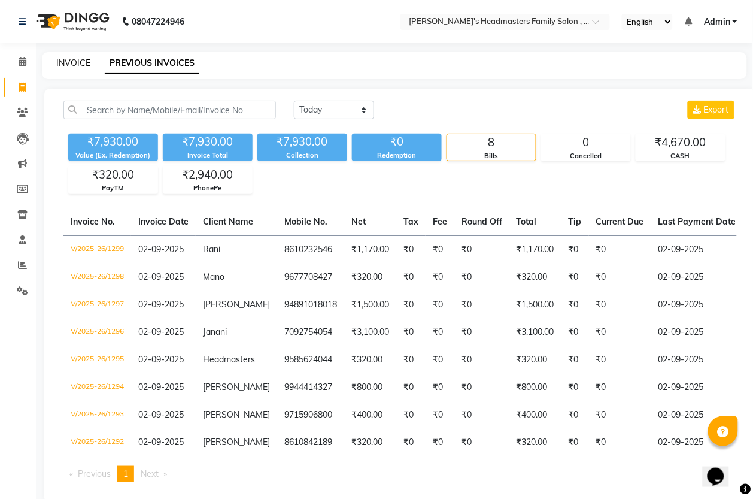
click at [87, 63] on link "INVOICE" at bounding box center [73, 62] width 34 height 11
select select "service"
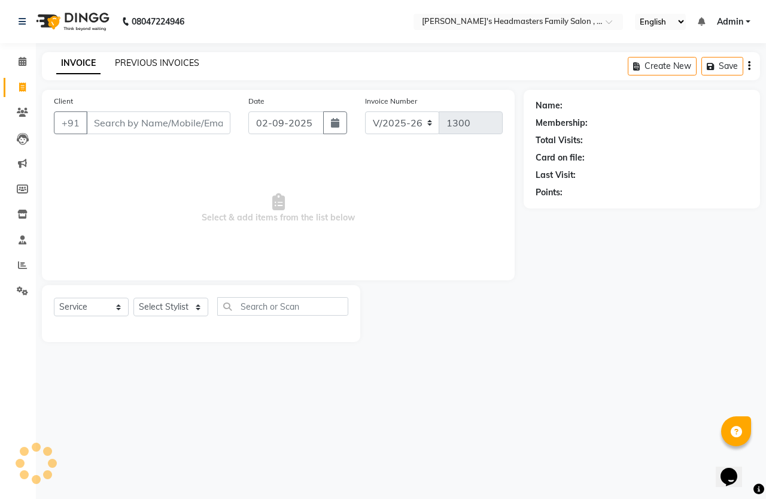
click at [141, 62] on link "PREVIOUS INVOICES" at bounding box center [157, 62] width 84 height 11
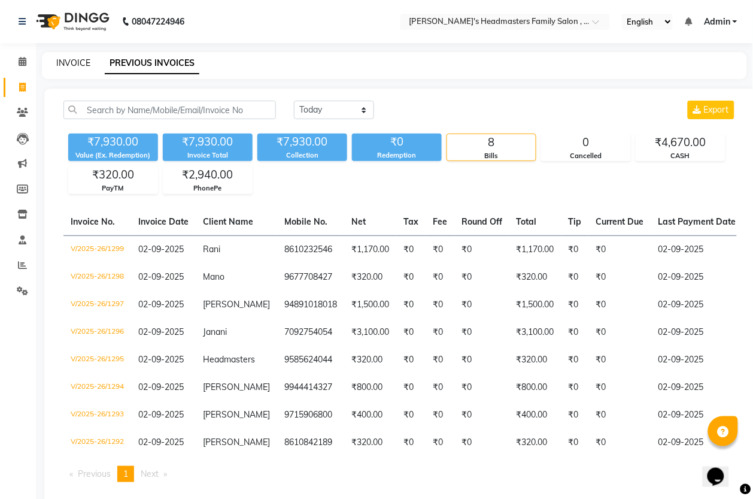
click at [75, 63] on link "INVOICE" at bounding box center [73, 62] width 34 height 11
select select "service"
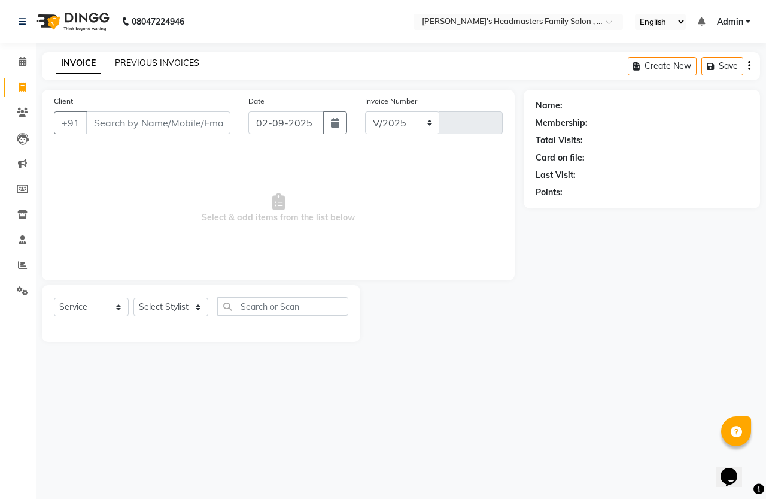
click at [132, 59] on link "PREVIOUS INVOICES" at bounding box center [157, 62] width 84 height 11
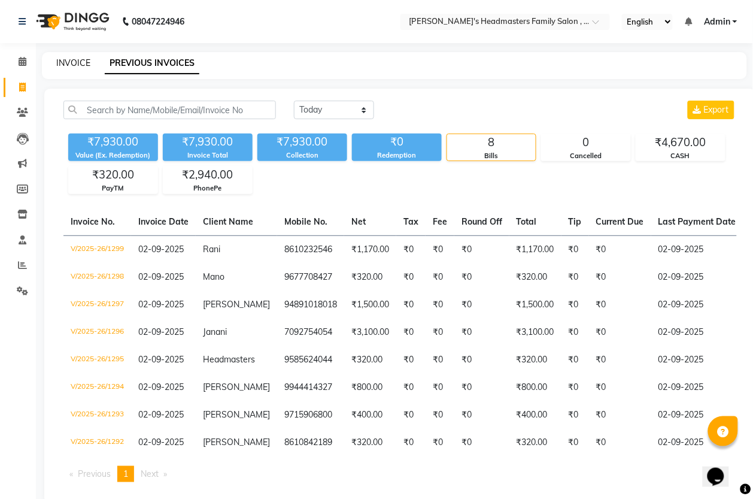
click at [75, 64] on link "INVOICE" at bounding box center [73, 62] width 34 height 11
select select "service"
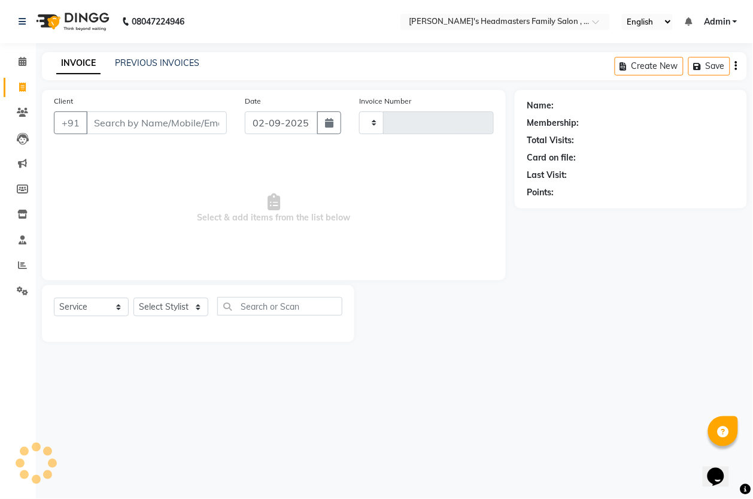
type input "1300"
select select "7213"
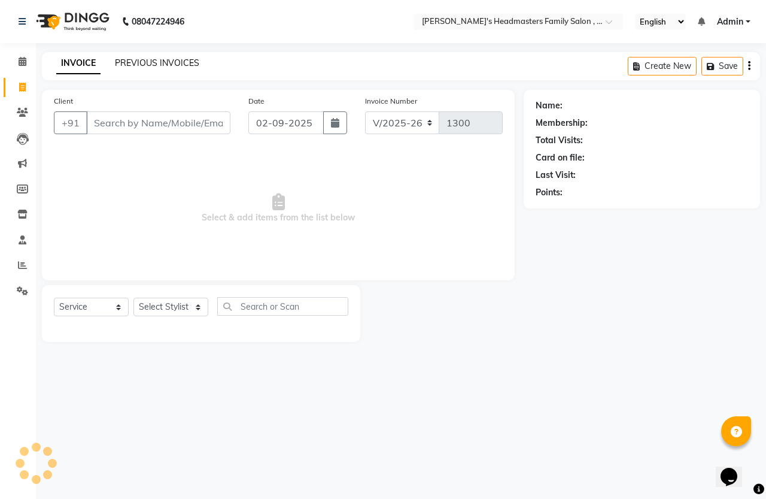
click at [127, 63] on link "PREVIOUS INVOICES" at bounding box center [157, 62] width 84 height 11
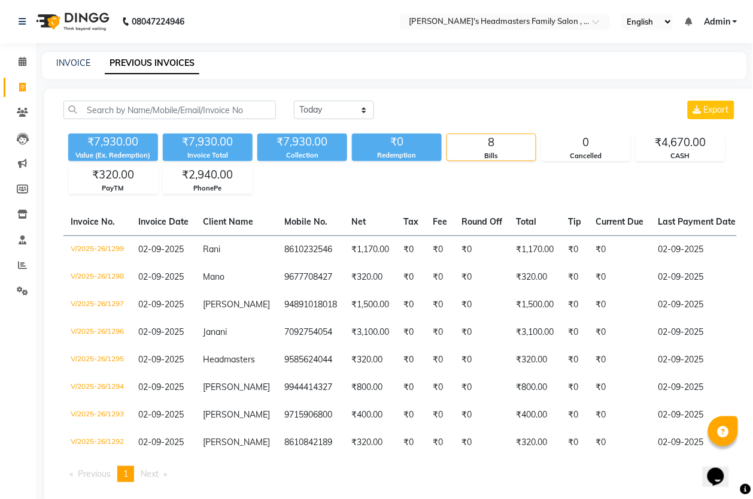
click at [90, 60] on div "INVOICE PREVIOUS INVOICES" at bounding box center [387, 63] width 691 height 13
click at [78, 62] on link "INVOICE" at bounding box center [73, 62] width 34 height 11
select select "service"
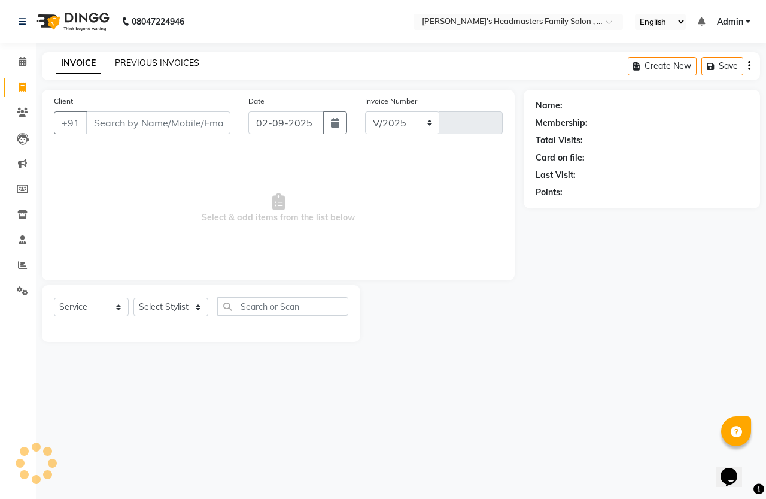
click at [130, 63] on link "PREVIOUS INVOICES" at bounding box center [157, 62] width 84 height 11
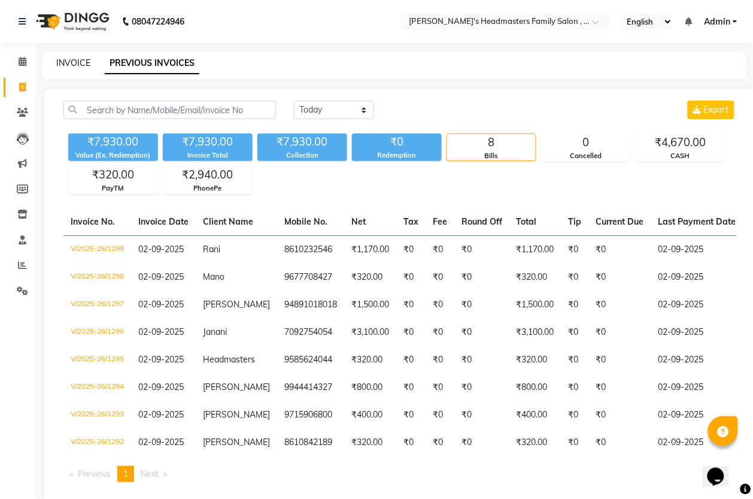
click at [80, 64] on link "INVOICE" at bounding box center [73, 62] width 34 height 11
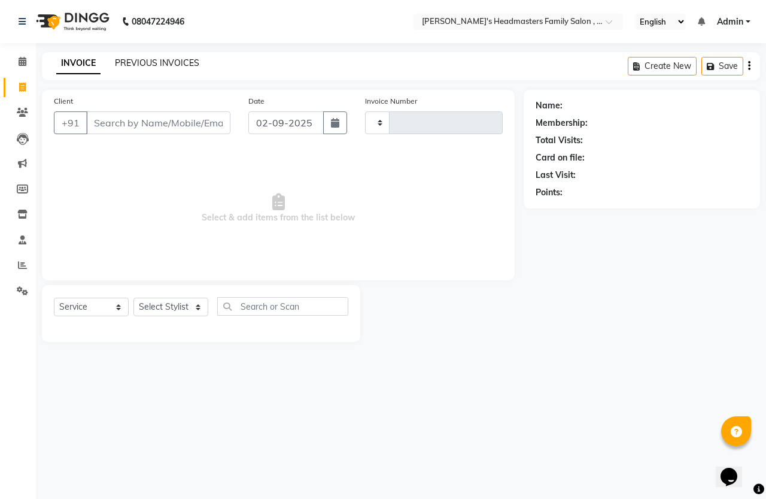
click at [121, 65] on link "PREVIOUS INVOICES" at bounding box center [157, 62] width 84 height 11
